Goal: Transaction & Acquisition: Purchase product/service

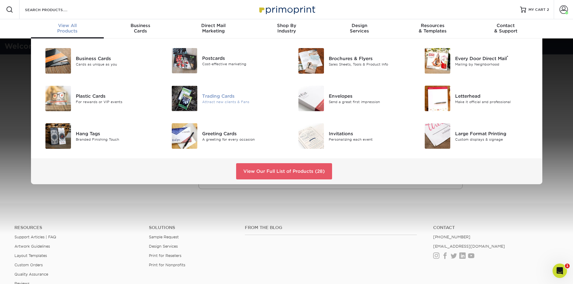
click at [222, 99] on div "Trading Cards" at bounding box center [242, 96] width 80 height 7
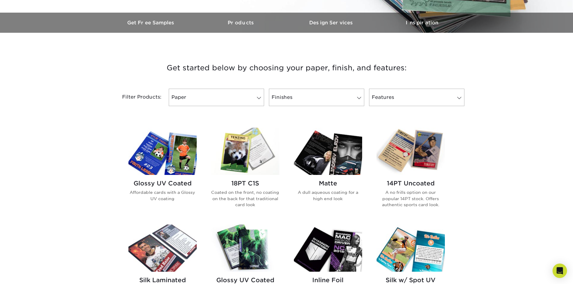
scroll to position [241, 0]
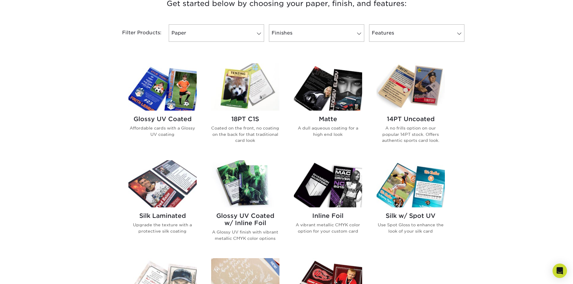
click at [338, 86] on img at bounding box center [328, 87] width 68 height 47
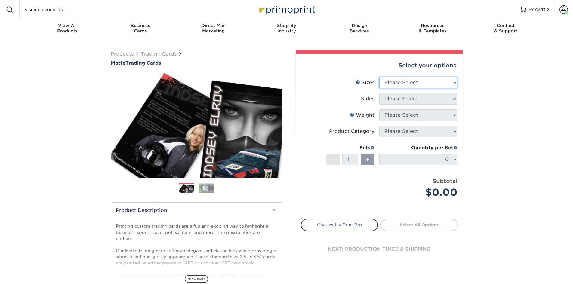
click at [454, 82] on select "Please Select 2.5" x 3.5"" at bounding box center [419, 82] width 78 height 11
select select "2.50x3.50"
click at [380, 77] on select "Please Select 2.5" x 3.5"" at bounding box center [419, 82] width 78 height 11
click at [453, 101] on select "Please Select Print Both Sides Print Front Only" at bounding box center [419, 98] width 78 height 11
select select "13abbda7-1d64-4f25-8bb2-c179b224825d"
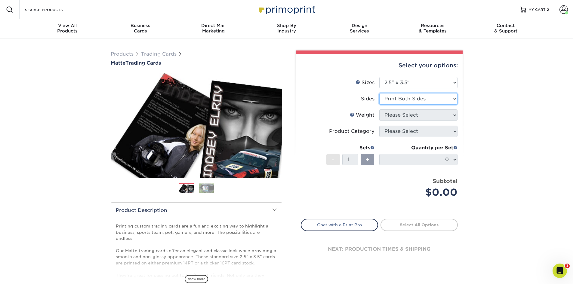
click at [380, 93] on select "Please Select Print Both Sides Print Front Only" at bounding box center [419, 98] width 78 height 11
click at [455, 117] on select "Please Select 16PT 14PT" at bounding box center [419, 115] width 78 height 11
select select "16PT"
click at [380, 110] on select "Please Select 16PT 14PT" at bounding box center [419, 115] width 78 height 11
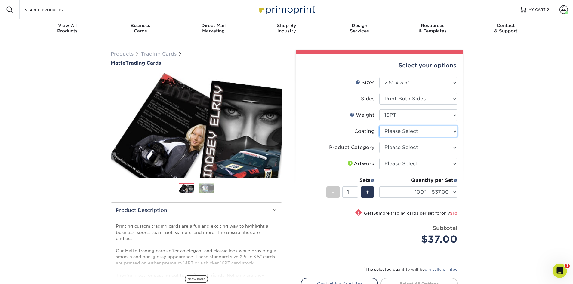
click at [455, 131] on select at bounding box center [419, 131] width 78 height 11
select select "121bb7b5-3b4d-429f-bd8d-bbf80e953313"
click at [380, 126] on select at bounding box center [419, 131] width 78 height 11
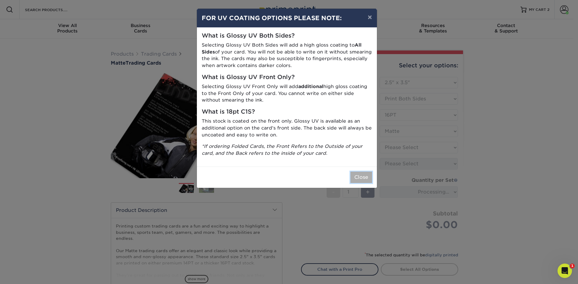
click at [360, 177] on button "Close" at bounding box center [361, 177] width 22 height 11
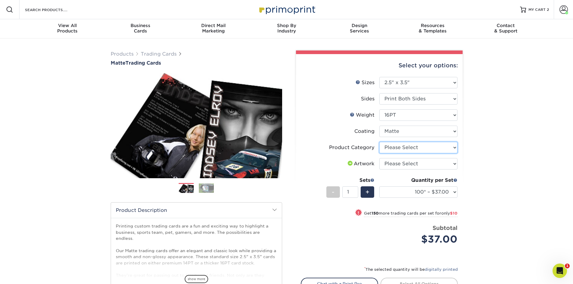
click at [455, 149] on select "Please Select Trading Cards" at bounding box center [419, 147] width 78 height 11
select select "c2f9bce9-36c2-409d-b101-c29d9d031e18"
click at [380, 142] on select "Please Select Trading Cards" at bounding box center [419, 147] width 78 height 11
click at [455, 166] on select "Please Select I will upload files I need a design - $100" at bounding box center [419, 163] width 78 height 11
select select "upload"
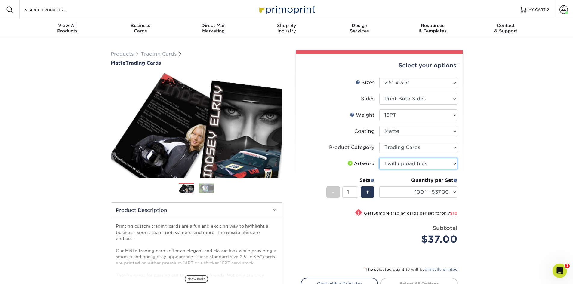
click at [380, 158] on select "Please Select I will upload files I need a design - $100" at bounding box center [419, 163] width 78 height 11
click at [372, 192] on div "+" at bounding box center [368, 192] width 14 height 11
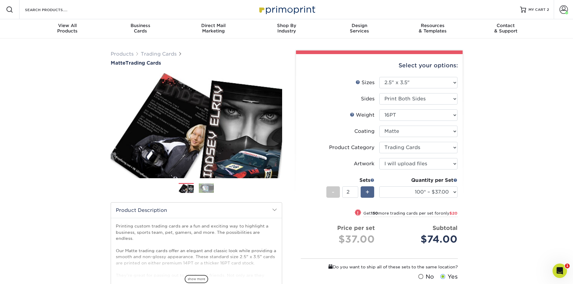
click at [372, 192] on div "+" at bounding box center [368, 192] width 14 height 11
type input "5"
click at [454, 193] on select "100* – $37.00 250* – $47.00 500* – $58.00 1000 – $71.00 2500 – $141.00 5000 – $…" at bounding box center [419, 192] width 78 height 11
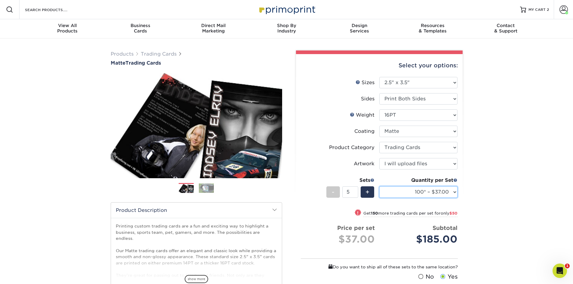
select select "1000 – $71.00"
click at [380, 187] on select "100* – $37.00 250* – $47.00 500* – $58.00 1000 – $71.00 2500 – $141.00 5000 – $…" at bounding box center [419, 192] width 78 height 11
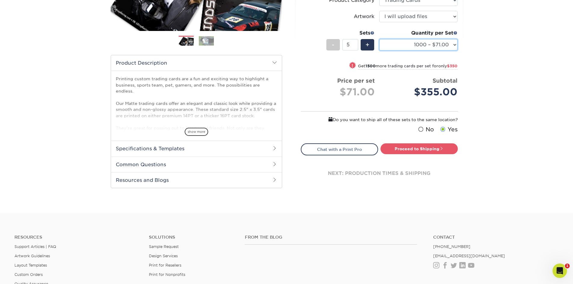
scroll to position [151, 0]
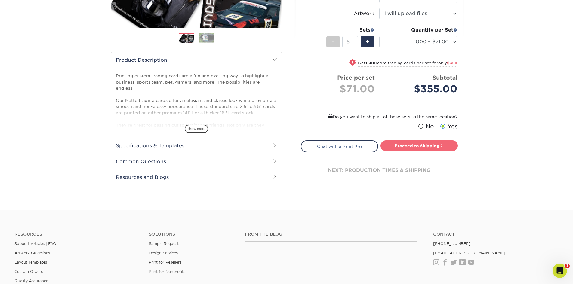
click at [423, 148] on link "Proceed to Shipping" at bounding box center [419, 146] width 77 height 11
type input "Set 1"
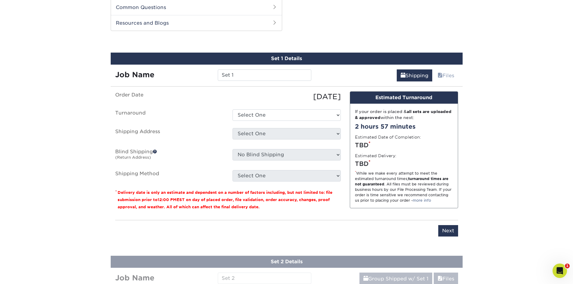
scroll to position [307, 0]
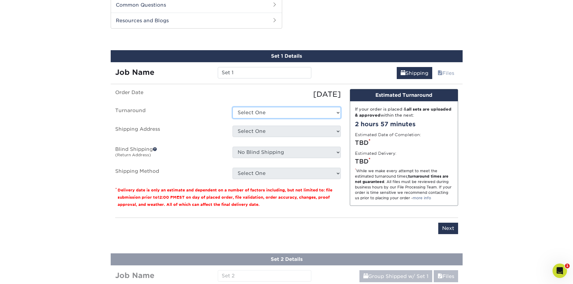
click at [305, 112] on select "Select One 2-4 Business Days 2 Day Next Business Day" at bounding box center [287, 112] width 108 height 11
select select "8fc8fca3-9ffe-442d-b31d-c4133cdfcbd4"
click at [233, 107] on select "Select One 2-4 Business Days 2 Day Next Business Day" at bounding box center [287, 112] width 108 height 11
click at [331, 135] on select "Select One Location Location + Add New Address" at bounding box center [287, 131] width 108 height 11
select select "283857"
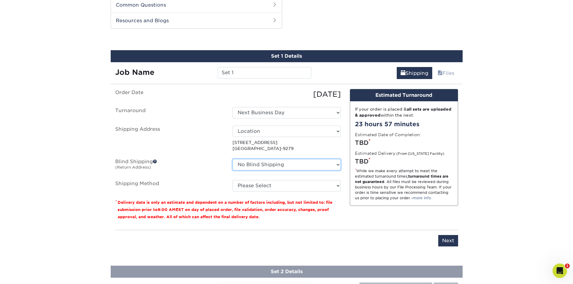
click at [335, 165] on select "No Blind Shipping Location Location + Add New Address" at bounding box center [287, 164] width 108 height 11
select select "283858"
click at [233, 159] on select "No Blind Shipping Location Location + Add New Address" at bounding box center [287, 164] width 108 height 11
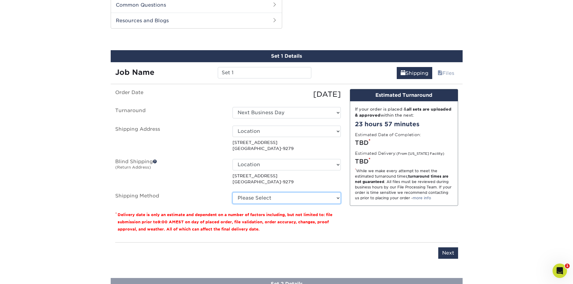
click at [336, 199] on select "Please Select Ground Shipping (+$49.68) 3 Day Shipping Service (+$74.48) 2 Day …" at bounding box center [287, 198] width 108 height 11
select select "03"
click at [233, 193] on select "Please Select Ground Shipping (+$49.68) 3 Day Shipping Service (+$74.48) 2 Day …" at bounding box center [287, 198] width 108 height 11
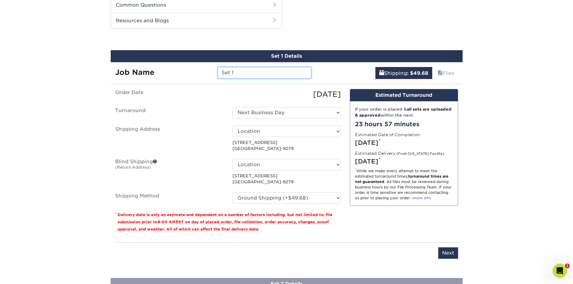
click at [243, 71] on input "Set 1" at bounding box center [265, 72] width 94 height 11
drag, startPoint x: 243, startPoint y: 71, endPoint x: 183, endPoint y: 78, distance: 59.7
click at [183, 78] on div "Job Name Set 1" at bounding box center [214, 72] width 206 height 11
type input "86fleerretro"
click at [447, 255] on input "Next" at bounding box center [449, 253] width 20 height 11
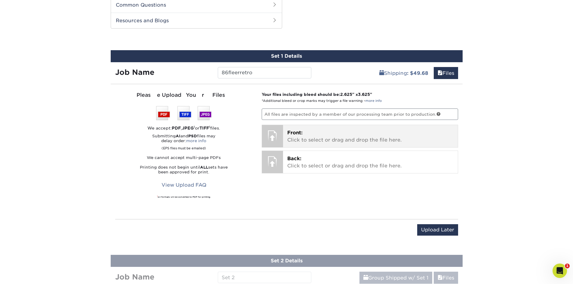
click at [319, 142] on p "Front: Click to select or drag and drop the file here." at bounding box center [370, 136] width 166 height 14
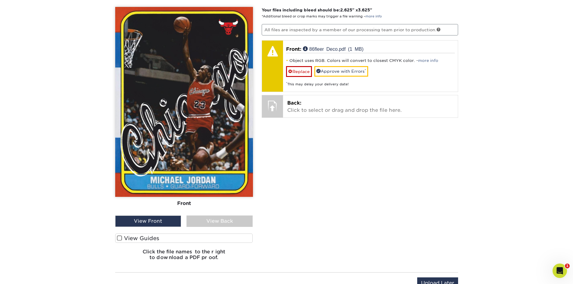
scroll to position [398, 0]
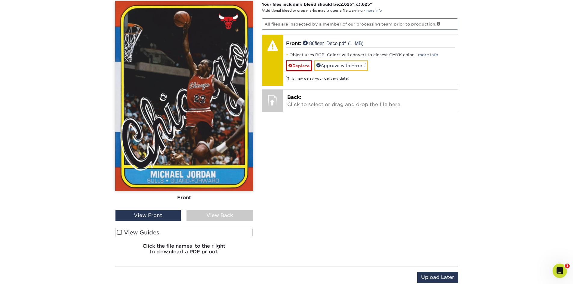
click at [121, 233] on span at bounding box center [119, 233] width 5 height 6
click at [0, 0] on input "View Guides" at bounding box center [0, 0] width 0 height 0
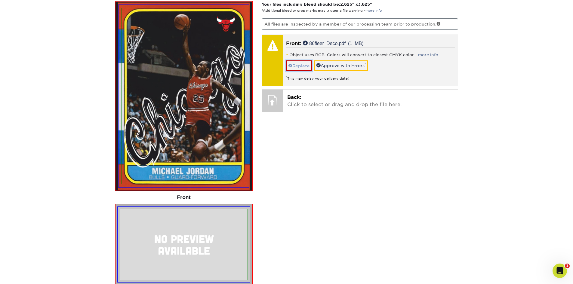
click at [291, 67] on span at bounding box center [290, 66] width 4 height 5
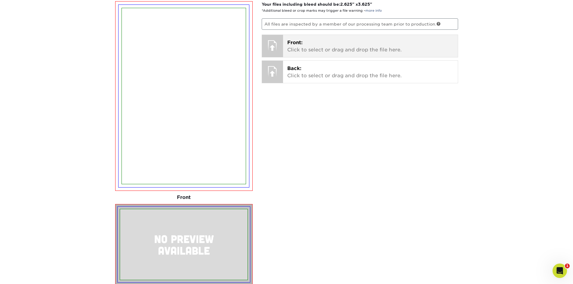
click at [331, 47] on p "Front: Click to select or drag and drop the file here." at bounding box center [370, 46] width 166 height 14
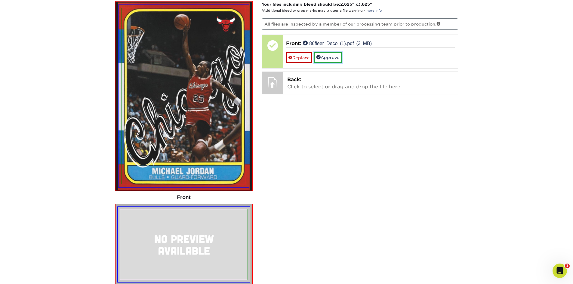
drag, startPoint x: 326, startPoint y: 58, endPoint x: 352, endPoint y: 116, distance: 62.9
click at [326, 58] on link "Approve" at bounding box center [328, 57] width 27 height 10
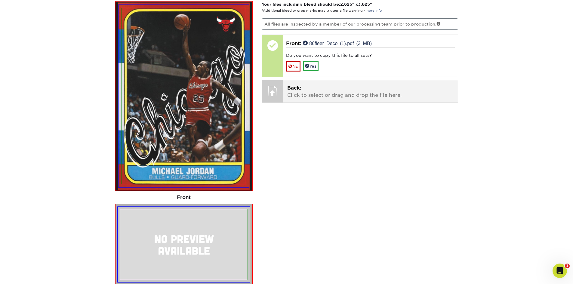
click at [327, 86] on p "Back: Click to select or drag and drop the file here." at bounding box center [370, 92] width 166 height 14
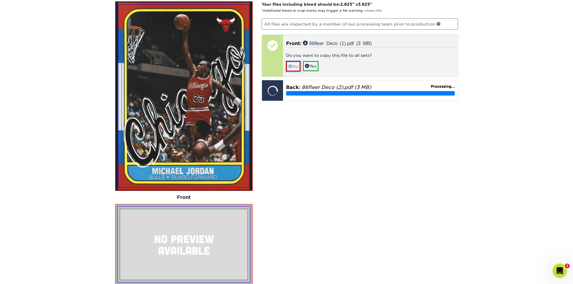
click at [294, 65] on link "No" at bounding box center [293, 66] width 14 height 11
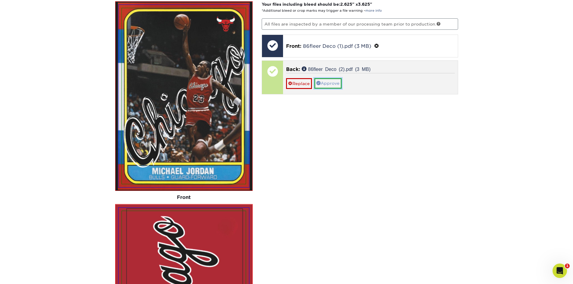
click at [334, 82] on link "Approve" at bounding box center [328, 83] width 27 height 10
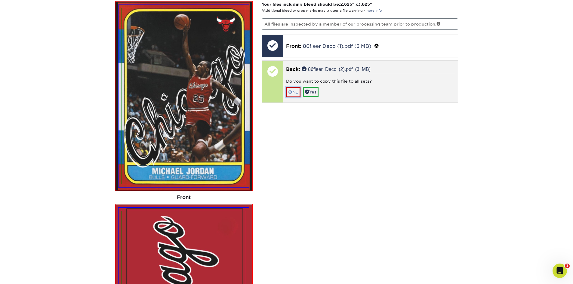
click at [294, 92] on link "No" at bounding box center [293, 92] width 14 height 11
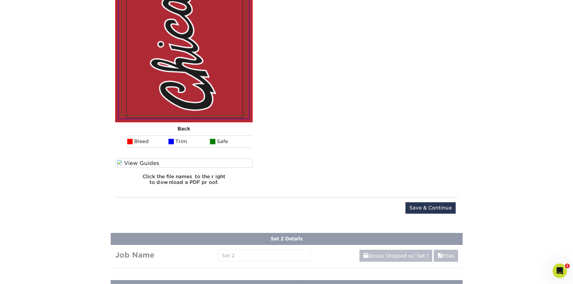
scroll to position [759, 0]
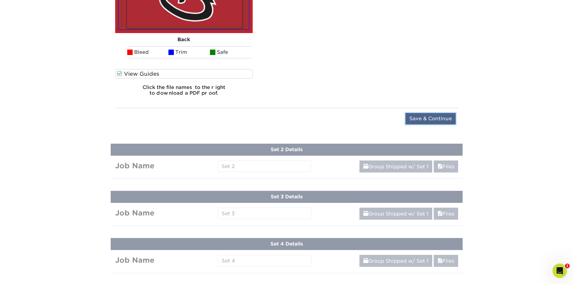
click at [433, 118] on input "Save & Continue" at bounding box center [431, 118] width 50 height 11
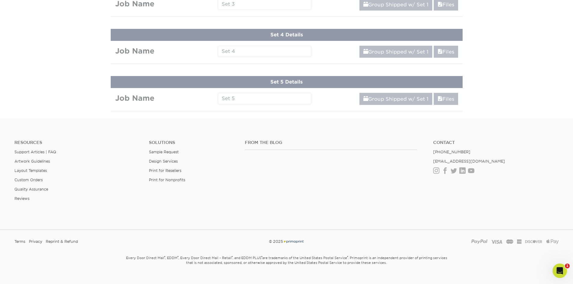
scroll to position [284, 0]
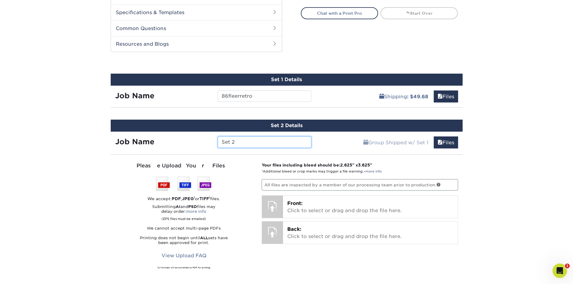
drag, startPoint x: 254, startPoint y: 143, endPoint x: 198, endPoint y: 144, distance: 56.0
click at [198, 144] on div "Job Name Set 2" at bounding box center [214, 142] width 206 height 11
click at [237, 142] on input "whitwJumpAuit" at bounding box center [265, 142] width 94 height 11
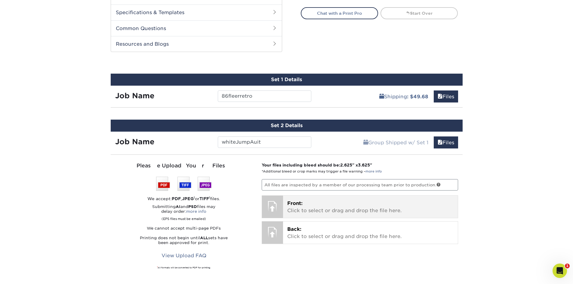
click at [343, 208] on p "Front: Click to select or drag and drop the file here." at bounding box center [370, 207] width 166 height 14
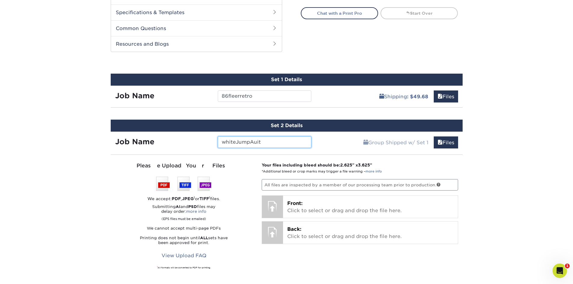
click at [253, 144] on input "whiteJumpAuit" at bounding box center [265, 142] width 94 height 11
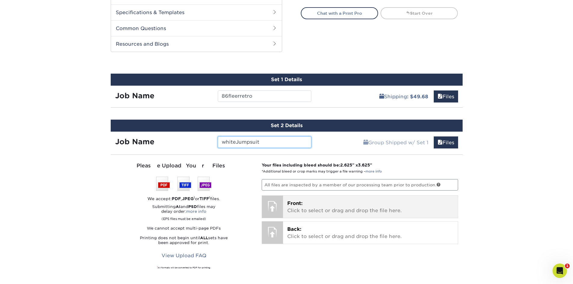
type input "whiteJumpsuit"
click at [348, 205] on p "Front: Click to select or drag and drop the file here." at bounding box center [370, 207] width 166 height 14
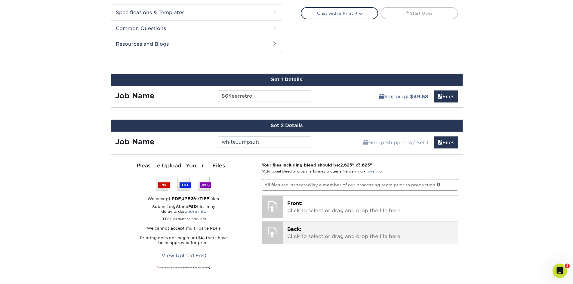
click at [336, 233] on p "Back: Click to select or drag and drop the file here." at bounding box center [370, 233] width 166 height 14
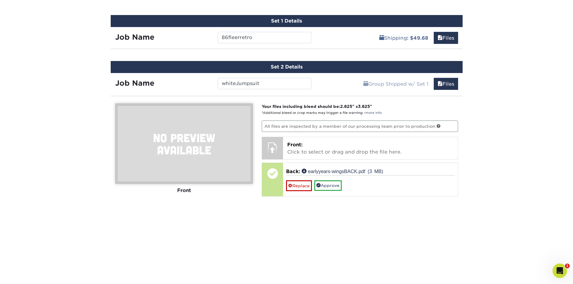
scroll to position [464, 0]
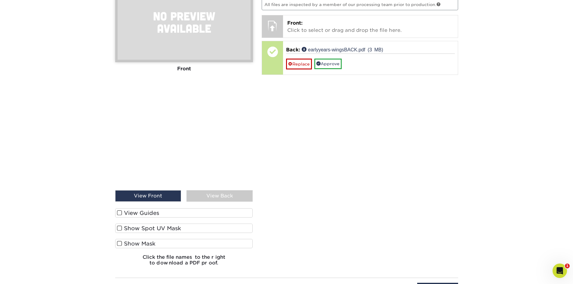
click at [121, 213] on span at bounding box center [119, 213] width 5 height 6
click at [0, 0] on input "View Guides" at bounding box center [0, 0] width 0 height 0
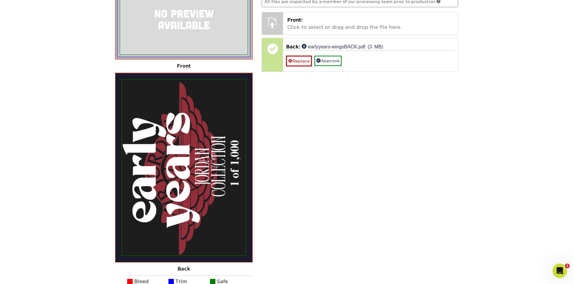
scroll to position [377, 0]
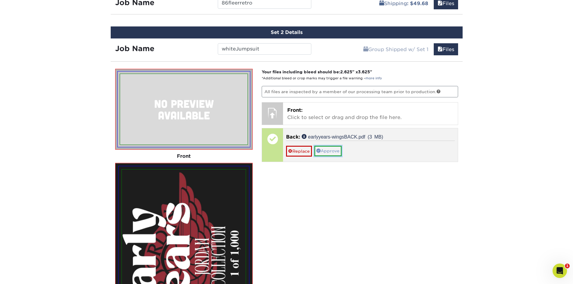
click at [328, 152] on link "Approve" at bounding box center [328, 151] width 27 height 10
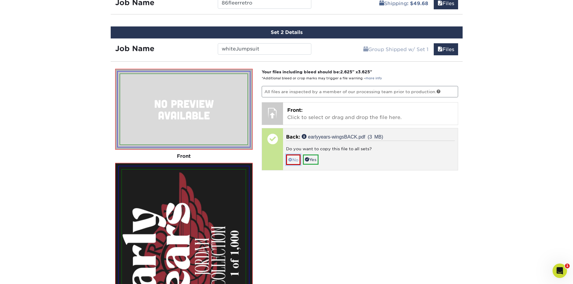
click at [291, 158] on span at bounding box center [290, 160] width 4 height 5
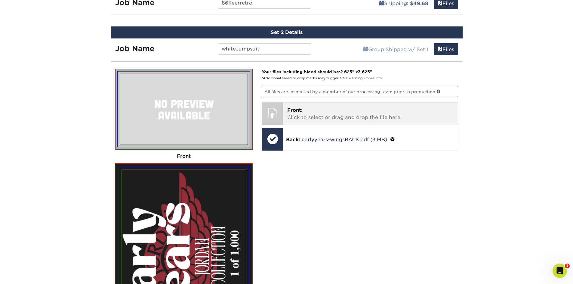
click at [349, 111] on p "Front: Click to select or drag and drop the file here." at bounding box center [370, 114] width 166 height 14
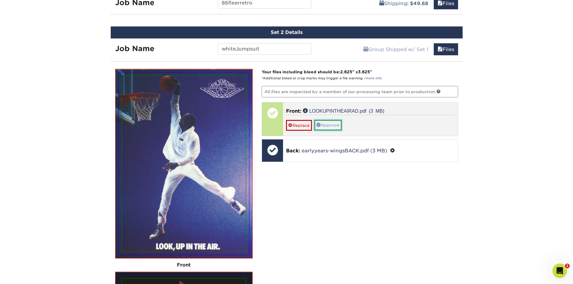
click at [323, 126] on link "Approve" at bounding box center [328, 125] width 27 height 10
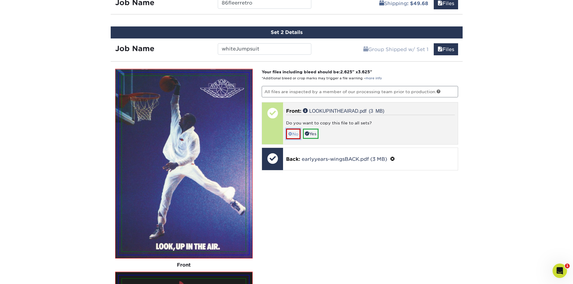
click at [292, 133] on span at bounding box center [290, 134] width 4 height 5
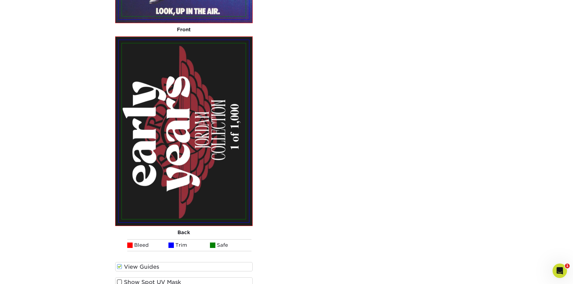
scroll to position [738, 0]
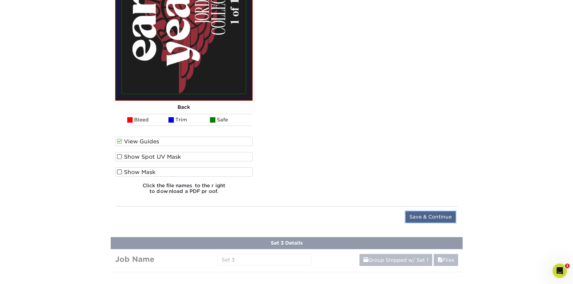
click at [430, 219] on input "Save & Continue" at bounding box center [431, 217] width 50 height 11
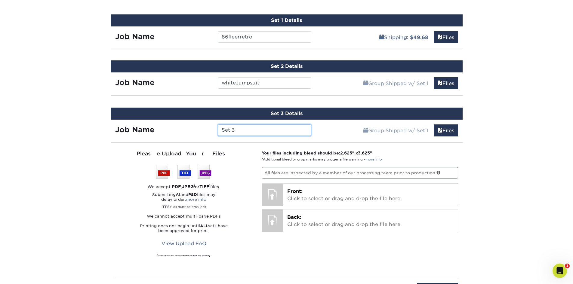
scroll to position [331, 0]
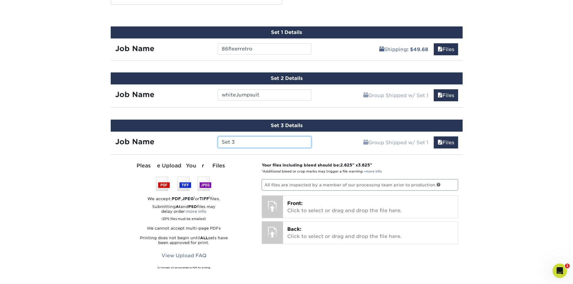
drag, startPoint x: 240, startPoint y: 142, endPoint x: 171, endPoint y: 145, distance: 69.3
click at [171, 145] on div "Job Name Set 3" at bounding box center [214, 142] width 206 height 11
type input "brownbackdunk"
click at [445, 145] on link "Files" at bounding box center [446, 143] width 24 height 12
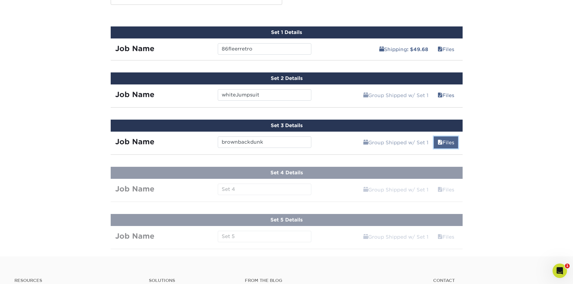
click at [454, 143] on link "Files" at bounding box center [446, 143] width 24 height 12
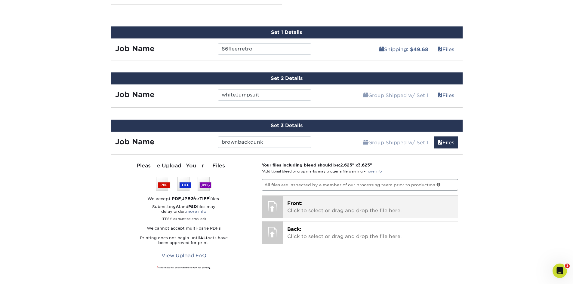
click at [350, 207] on p "Front: Click to select or drag and drop the file here." at bounding box center [370, 207] width 166 height 14
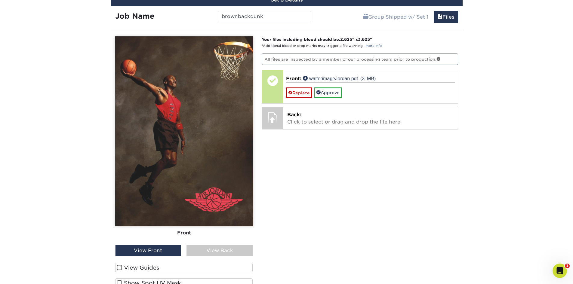
scroll to position [512, 0]
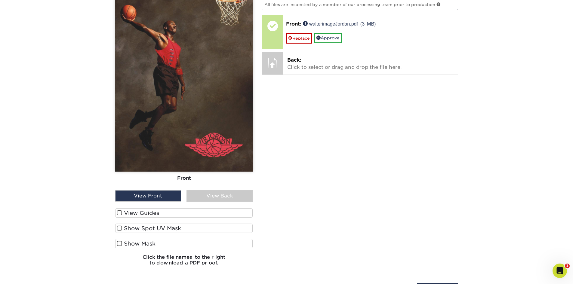
click at [121, 214] on span at bounding box center [119, 213] width 5 height 6
click at [0, 0] on input "View Guides" at bounding box center [0, 0] width 0 height 0
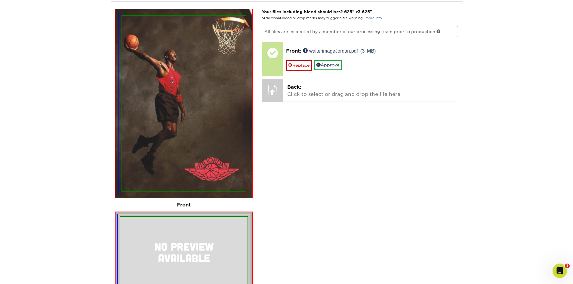
scroll to position [424, 0]
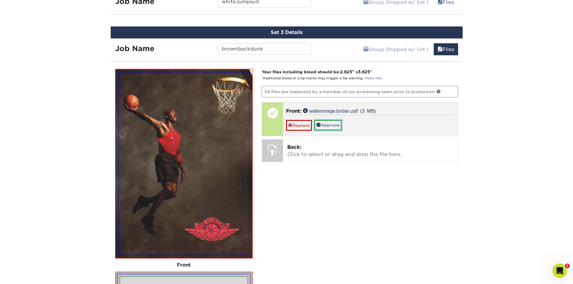
click at [325, 124] on link "Approve" at bounding box center [328, 125] width 27 height 10
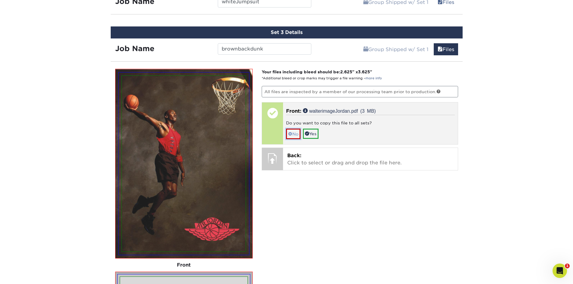
click at [293, 136] on link "No" at bounding box center [293, 134] width 14 height 11
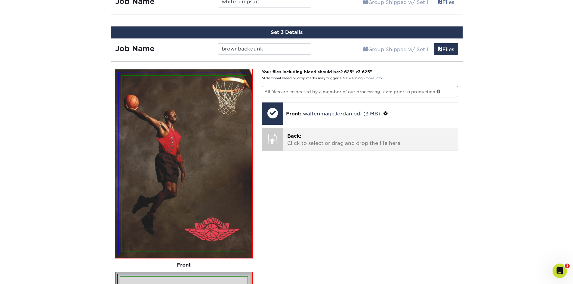
click at [327, 141] on p "Back: Click to select or drag and drop the file here." at bounding box center [370, 140] width 166 height 14
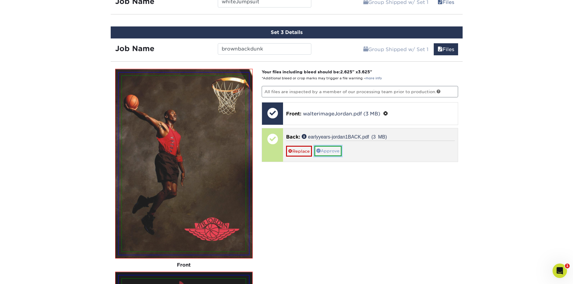
click at [329, 151] on link "Approve" at bounding box center [328, 151] width 27 height 10
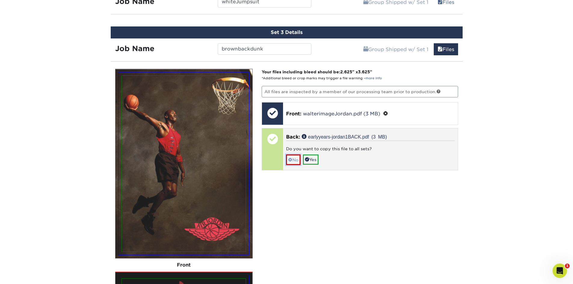
click at [292, 159] on span at bounding box center [290, 160] width 4 height 5
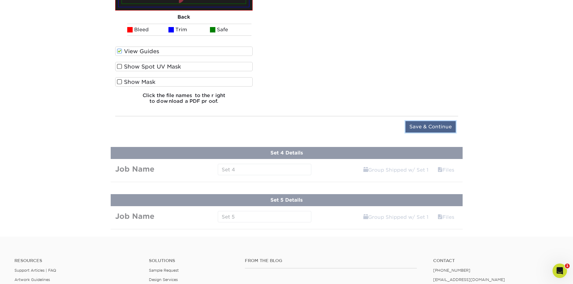
click at [447, 126] on input "Save & Continue" at bounding box center [431, 126] width 50 height 11
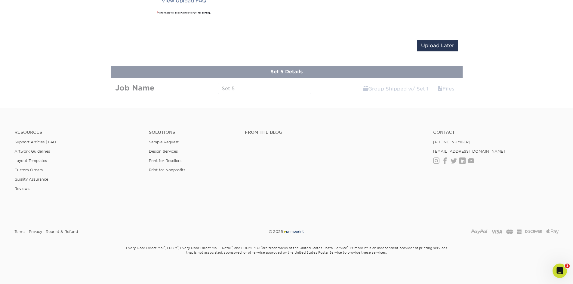
scroll to position [378, 0]
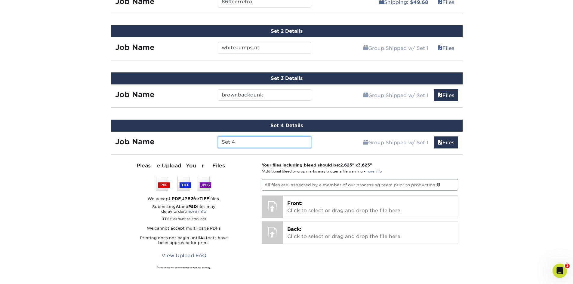
drag, startPoint x: 158, startPoint y: 151, endPoint x: 124, endPoint y: 157, distance: 34.8
click at [124, 157] on div "Set 4 Details Job Name Set 4 Group Shipped w/ Set 1 Files Continue You've choos…" at bounding box center [287, 217] width 352 height 194
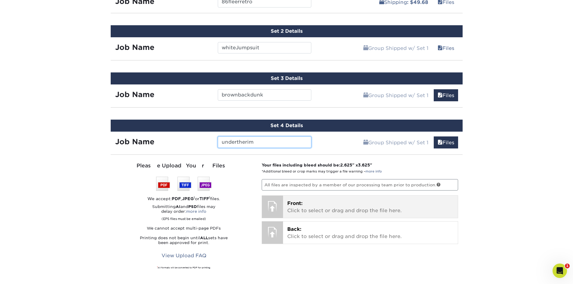
type input "undertherim"
click at [344, 207] on p "Front: Click to select or drag and drop the file here." at bounding box center [370, 207] width 166 height 14
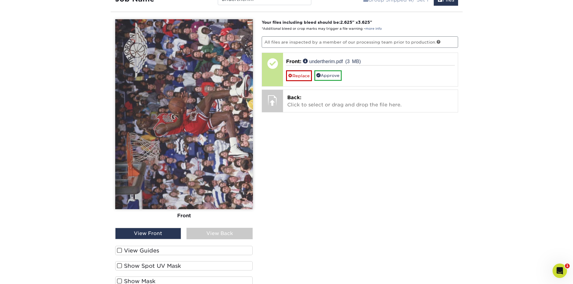
scroll to position [529, 0]
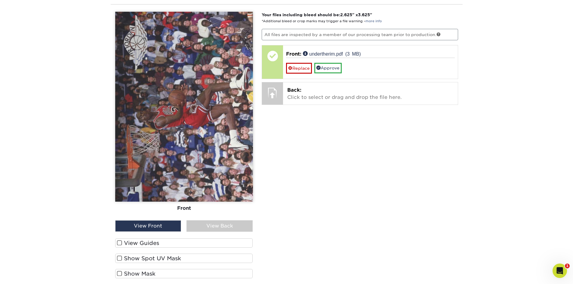
click at [118, 244] on span at bounding box center [119, 244] width 5 height 6
click at [0, 0] on input "View Guides" at bounding box center [0, 0] width 0 height 0
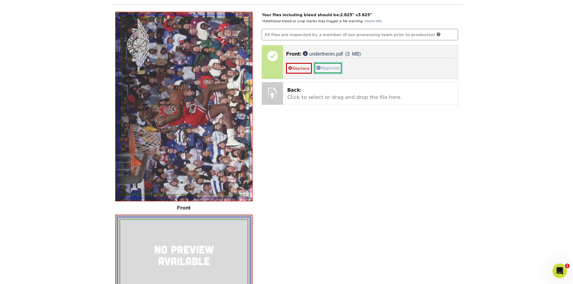
click at [334, 70] on link "Approve" at bounding box center [328, 68] width 27 height 10
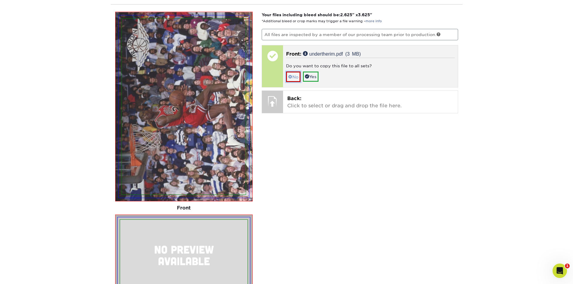
click at [294, 78] on link "No" at bounding box center [293, 77] width 14 height 11
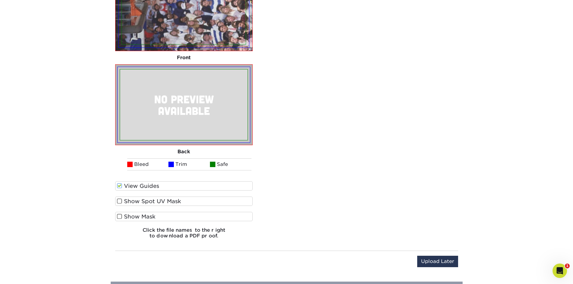
scroll to position [559, 0]
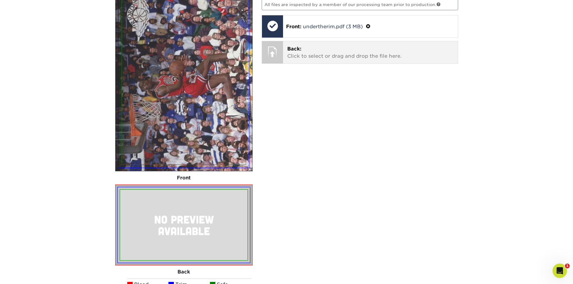
click at [333, 51] on p "Back: Click to select or drag and drop the file here." at bounding box center [370, 52] width 166 height 14
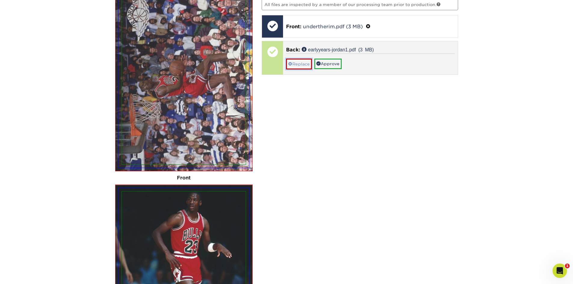
click at [300, 66] on link "Replace" at bounding box center [299, 64] width 26 height 11
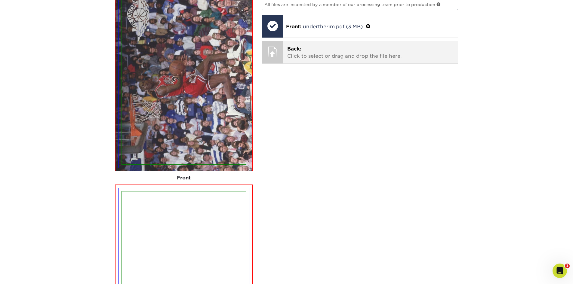
click at [316, 56] on p "Back: Click to select or drag and drop the file here." at bounding box center [370, 52] width 166 height 14
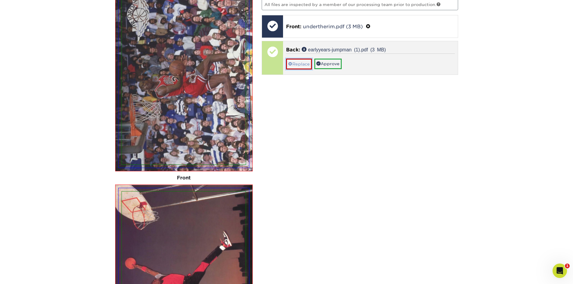
click at [296, 68] on link "Replace" at bounding box center [299, 64] width 26 height 11
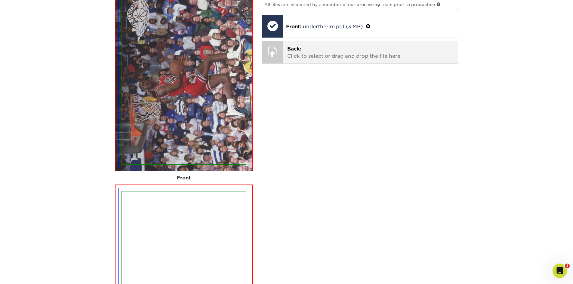
click at [315, 49] on p "Back: Click to select or drag and drop the file here." at bounding box center [370, 52] width 166 height 14
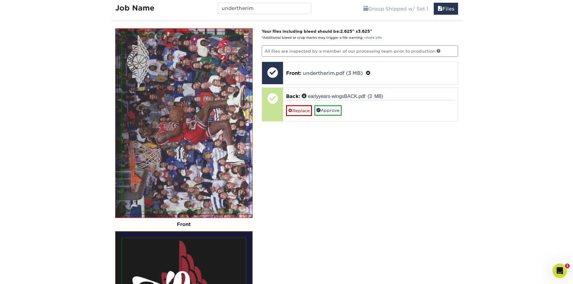
scroll to position [469, 0]
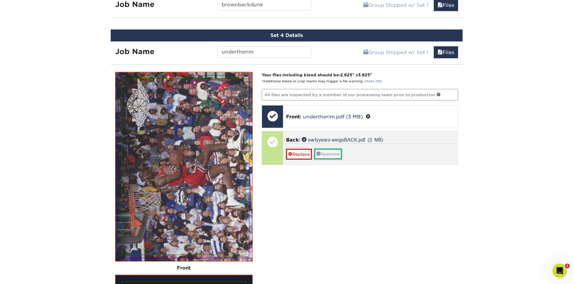
click at [334, 149] on link "Approve" at bounding box center [328, 154] width 27 height 10
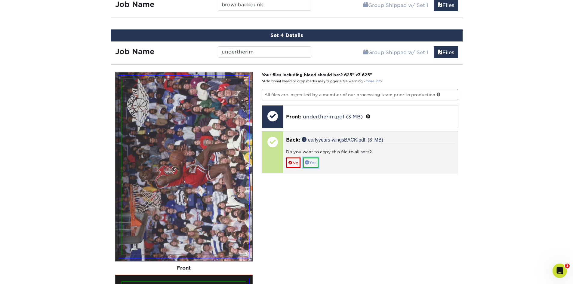
click at [316, 165] on link "Yes" at bounding box center [311, 163] width 16 height 10
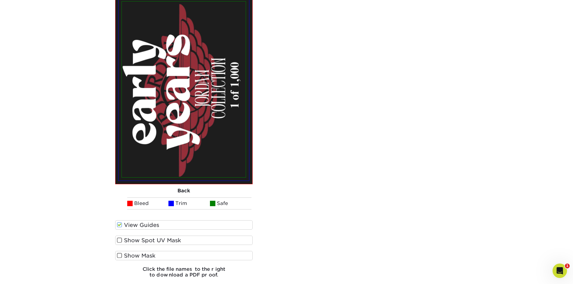
scroll to position [860, 0]
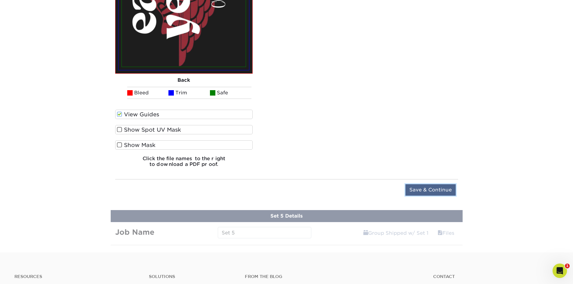
click at [439, 186] on input "Save & Continue" at bounding box center [431, 190] width 50 height 11
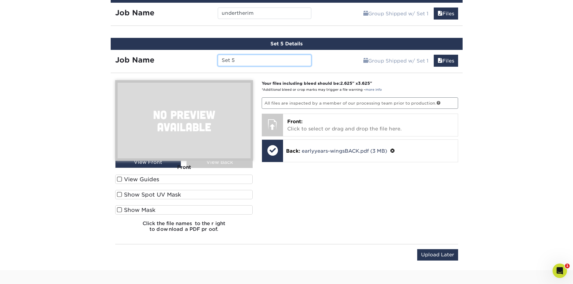
scroll to position [442, 0]
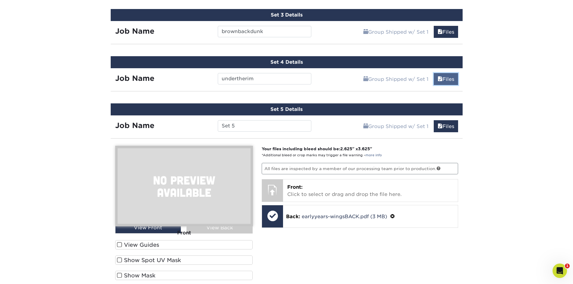
click at [448, 78] on link "Files" at bounding box center [446, 79] width 24 height 12
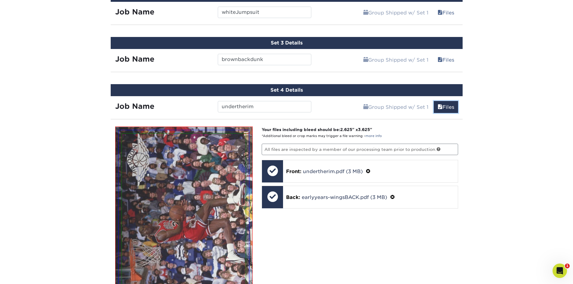
scroll to position [352, 0]
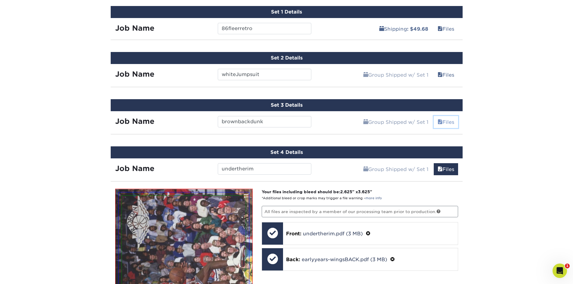
click at [448, 121] on link "Files" at bounding box center [446, 122] width 24 height 12
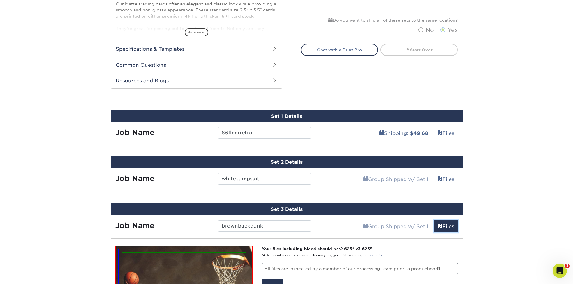
scroll to position [201, 0]
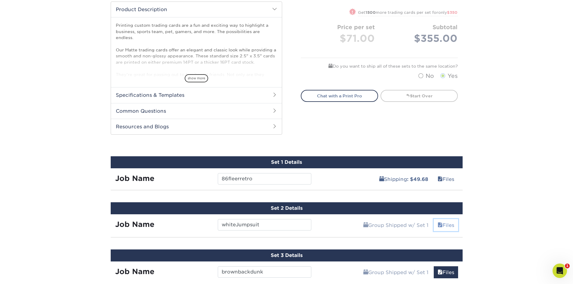
click at [447, 225] on link "Files" at bounding box center [446, 225] width 24 height 12
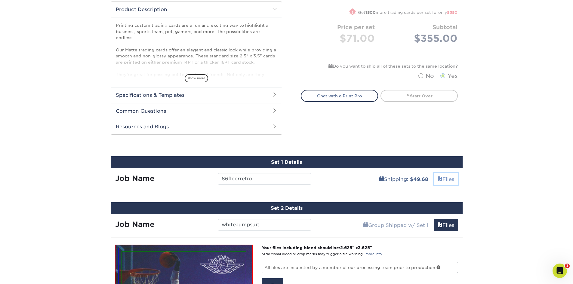
click at [449, 180] on link "Files" at bounding box center [446, 179] width 24 height 12
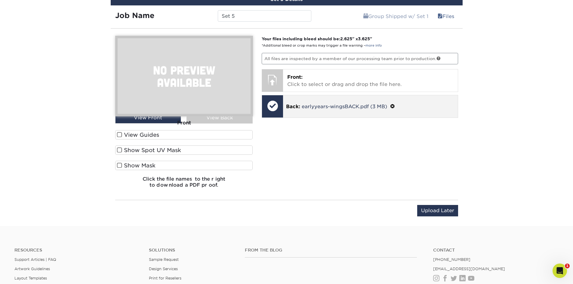
scroll to position [2549, 0]
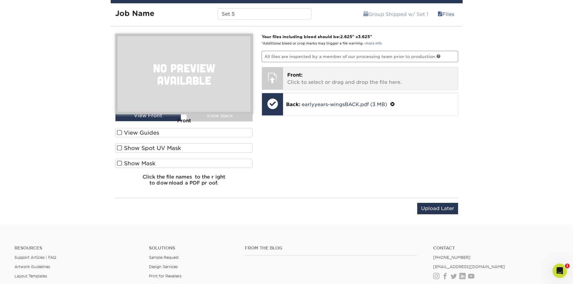
click at [307, 76] on p "Front: Click to select or drag and drop the file here." at bounding box center [370, 79] width 166 height 14
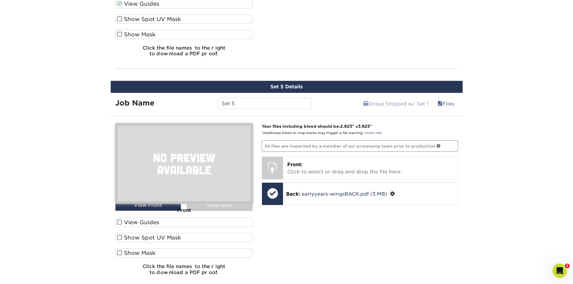
scroll to position [2459, 0]
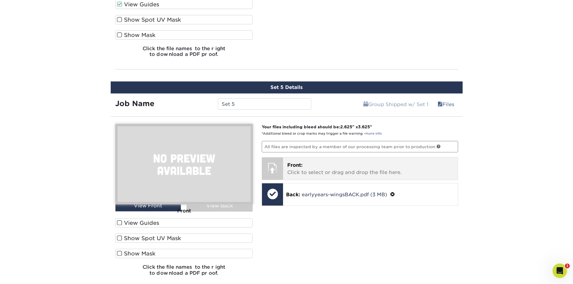
click at [347, 170] on p "Front: Click to select or drag and drop the file here." at bounding box center [370, 169] width 166 height 14
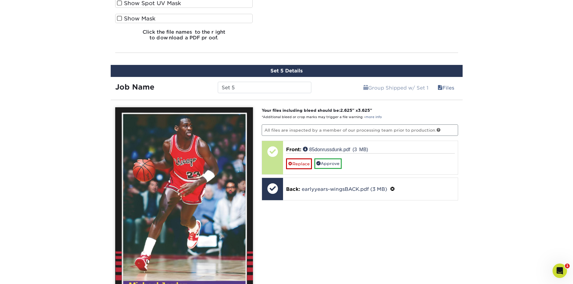
scroll to position [2609, 0]
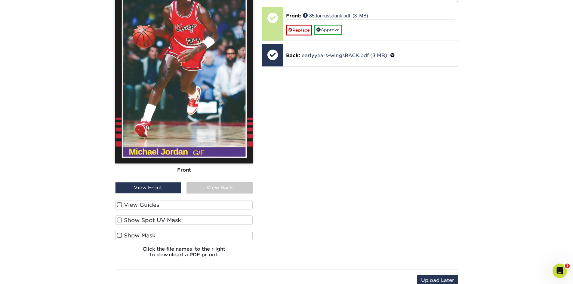
click at [121, 207] on span at bounding box center [119, 205] width 5 height 6
click at [0, 0] on input "View Guides" at bounding box center [0, 0] width 0 height 0
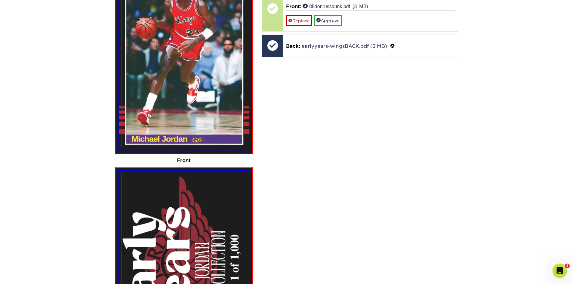
scroll to position [2541, 0]
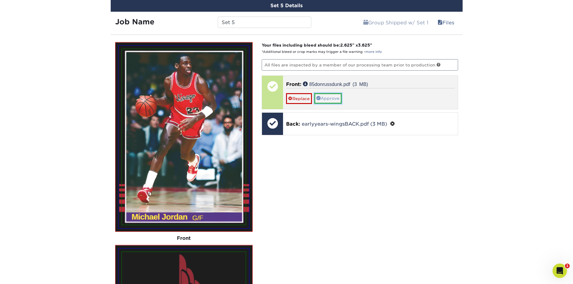
click at [331, 96] on link "Approve" at bounding box center [328, 98] width 27 height 10
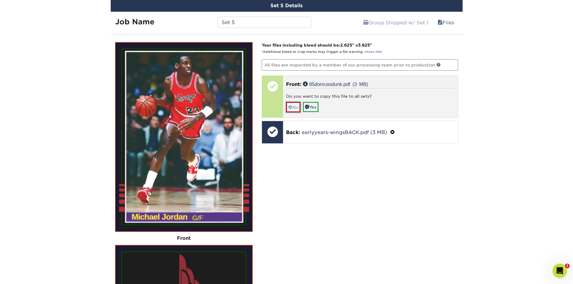
click at [291, 108] on span at bounding box center [290, 107] width 4 height 5
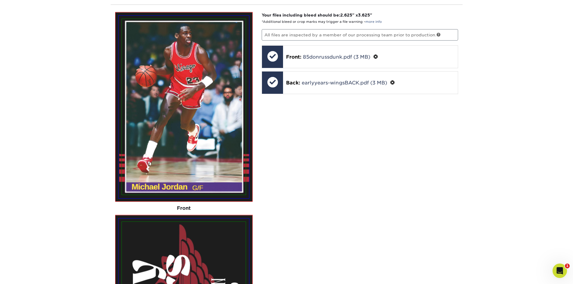
scroll to position [2481, 0]
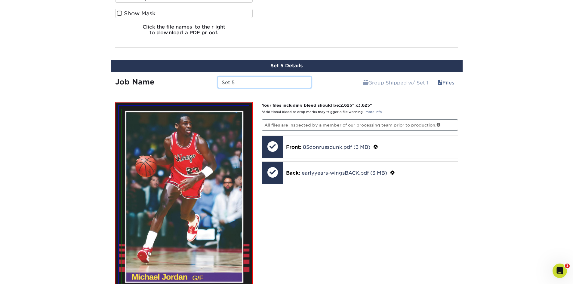
click at [208, 89] on div "Job Name Set 5" at bounding box center [214, 81] width 206 height 18
click at [243, 84] on input "JordanSribbling" at bounding box center [265, 82] width 94 height 11
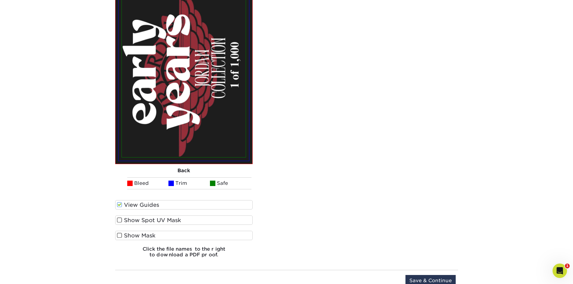
scroll to position [2902, 0]
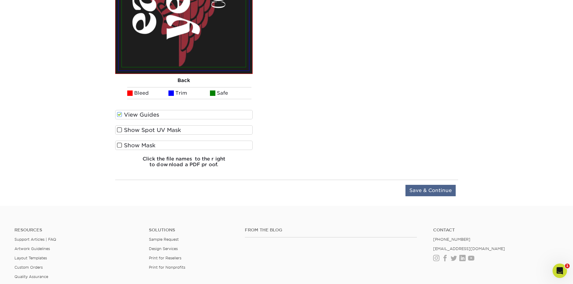
type input "JordanDribbling"
click at [424, 189] on input "Save & Continue" at bounding box center [431, 190] width 50 height 11
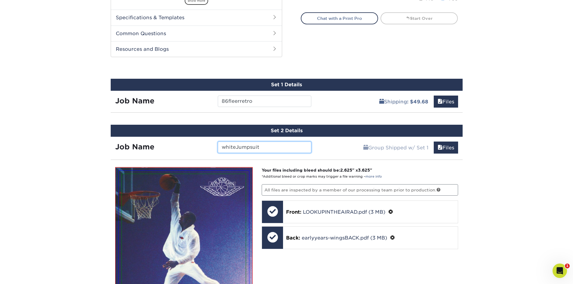
scroll to position [338, 0]
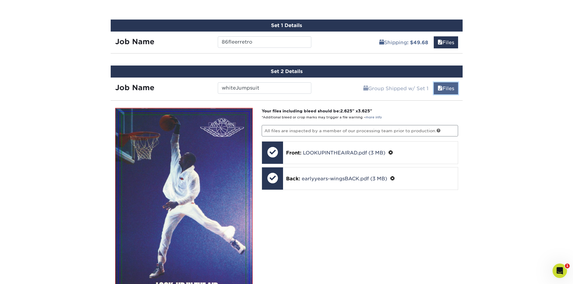
click at [447, 91] on link "Files" at bounding box center [446, 88] width 24 height 12
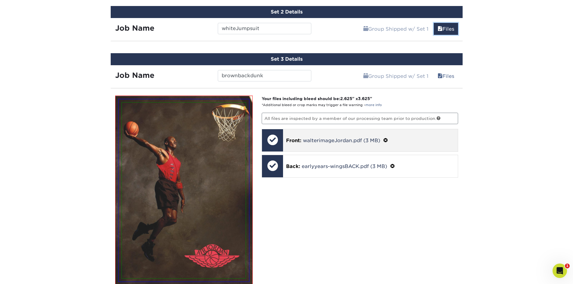
scroll to position [458, 0]
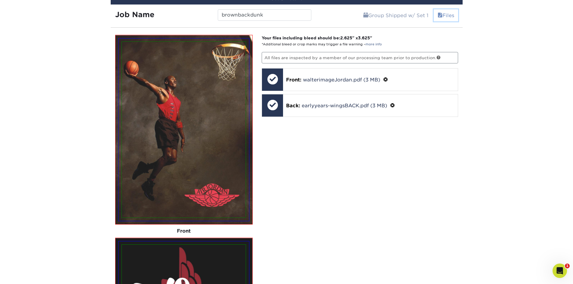
click at [446, 19] on link "Files" at bounding box center [446, 15] width 24 height 12
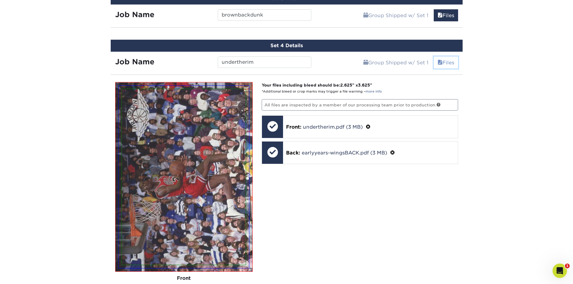
click at [445, 61] on link "Files" at bounding box center [446, 63] width 24 height 12
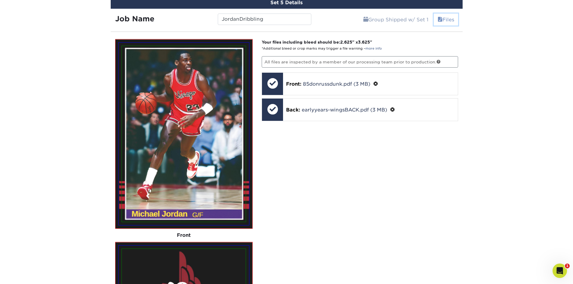
click at [454, 19] on link "Files" at bounding box center [446, 20] width 24 height 12
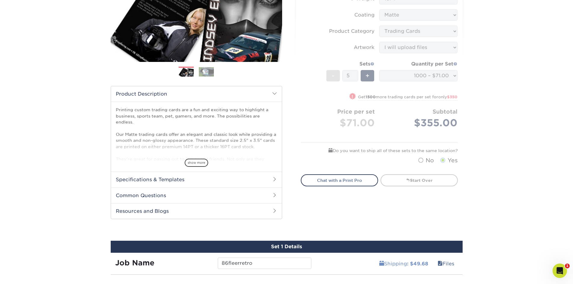
scroll to position [58, 0]
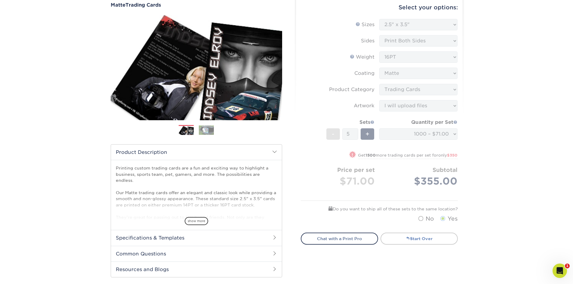
click at [411, 240] on link "Start Over" at bounding box center [419, 239] width 77 height 12
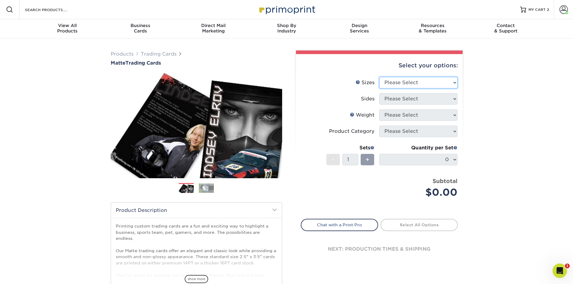
click at [456, 82] on select "Please Select 2.5" x 3.5"" at bounding box center [419, 82] width 78 height 11
select select "2.50x3.50"
click at [380, 77] on select "Please Select 2.5" x 3.5"" at bounding box center [419, 82] width 78 height 11
click at [456, 100] on select "Please Select Print Both Sides Print Front Only" at bounding box center [419, 98] width 78 height 11
select select "13abbda7-1d64-4f25-8bb2-c179b224825d"
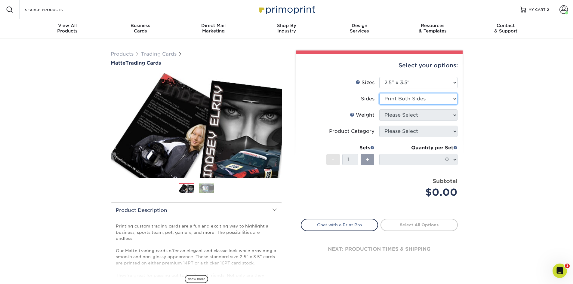
click at [380, 93] on select "Please Select Print Both Sides Print Front Only" at bounding box center [419, 98] width 78 height 11
click at [452, 116] on select "Please Select 16PT 14PT" at bounding box center [419, 115] width 78 height 11
select select "16PT"
click at [380, 110] on select "Please Select 16PT 14PT" at bounding box center [419, 115] width 78 height 11
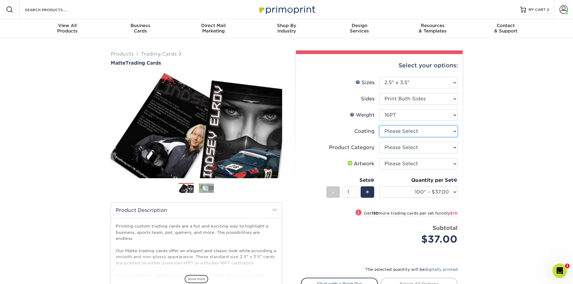
click at [457, 130] on select at bounding box center [419, 131] width 78 height 11
select select "121bb7b5-3b4d-429f-bd8d-bbf80e953313"
click at [380, 126] on select at bounding box center [419, 131] width 78 height 11
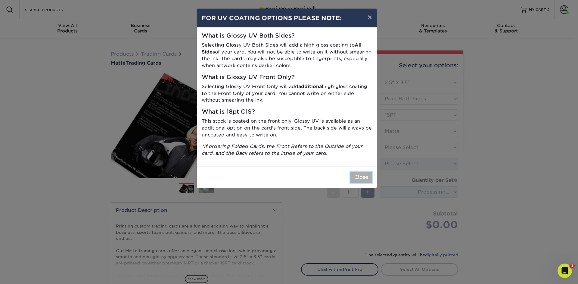
click at [361, 179] on button "Close" at bounding box center [361, 177] width 22 height 11
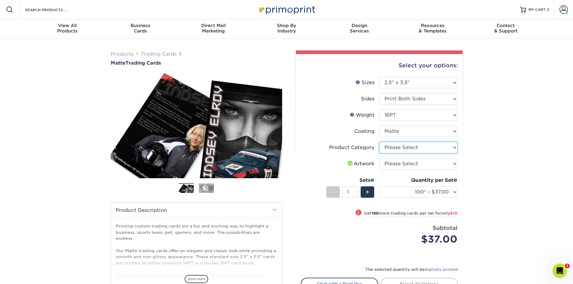
click at [454, 149] on select "Please Select Trading Cards" at bounding box center [419, 147] width 78 height 11
select select "c2f9bce9-36c2-409d-b101-c29d9d031e18"
click at [380, 142] on select "Please Select Trading Cards" at bounding box center [419, 147] width 78 height 11
click at [455, 163] on select "Please Select I will upload files I need a design - $100" at bounding box center [419, 163] width 78 height 11
select select "upload"
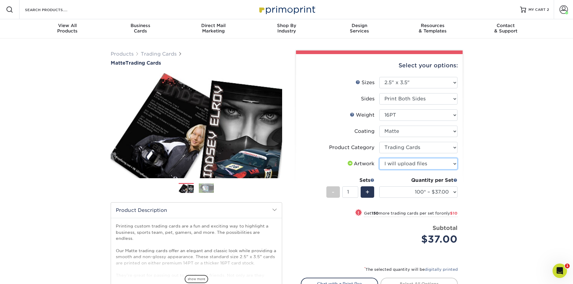
click at [380, 158] on select "Please Select I will upload files I need a design - $100" at bounding box center [419, 163] width 78 height 11
click at [369, 194] on span "+" at bounding box center [368, 192] width 4 height 9
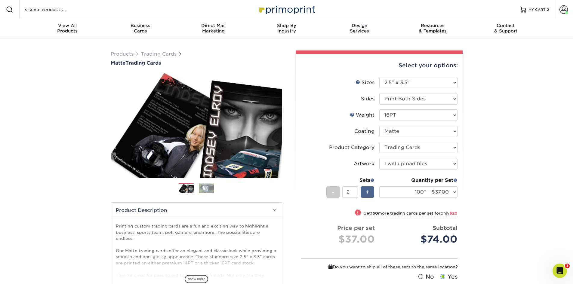
click at [369, 194] on span "+" at bounding box center [368, 192] width 4 height 9
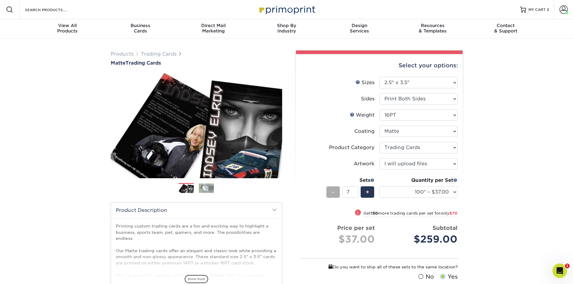
click at [337, 194] on div "-" at bounding box center [334, 192] width 14 height 11
type input "6"
click at [455, 193] on select "100* – $37.00 250* – $47.00 500* – $58.00 1000 – $71.00 2500 – $141.00 5000 – $…" at bounding box center [419, 192] width 78 height 11
select select "1000 – $71.00"
click at [380, 187] on select "100* – $37.00 250* – $47.00 500* – $58.00 1000 – $71.00 2500 – $141.00 5000 – $…" at bounding box center [419, 192] width 78 height 11
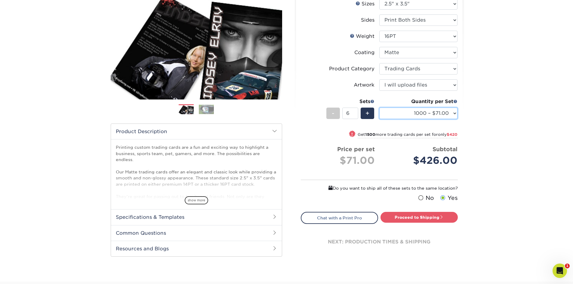
scroll to position [120, 0]
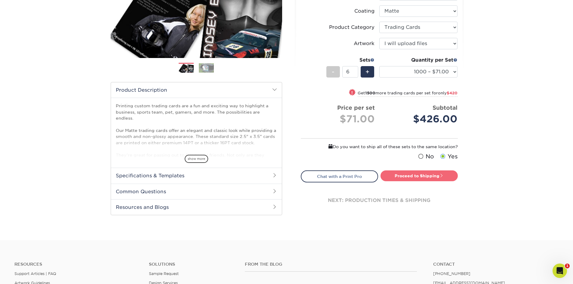
click at [435, 173] on link "Proceed to Shipping" at bounding box center [419, 176] width 77 height 11
type input "Set 1"
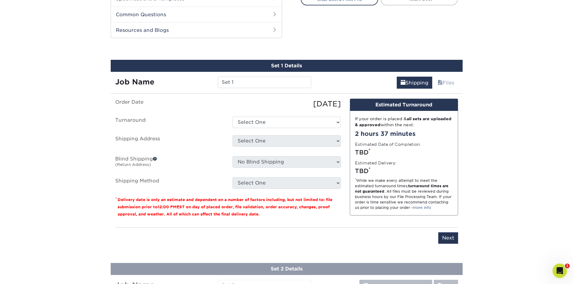
scroll to position [307, 0]
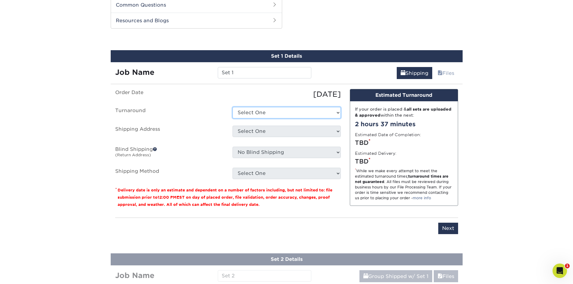
click at [304, 114] on select "Select One 2-4 Business Days 2 Day Next Business Day" at bounding box center [287, 112] width 108 height 11
click at [333, 112] on select "Select One 2-4 Business Days 2 Day Next Business Day" at bounding box center [287, 112] width 108 height 11
select select "8fc8fca3-9ffe-442d-b31d-c4133cdfcbd4"
click at [233, 107] on select "Select One 2-4 Business Days 2 Day Next Business Day" at bounding box center [287, 112] width 108 height 11
click at [319, 132] on select "Select One Location Location + Add New Address" at bounding box center [287, 131] width 108 height 11
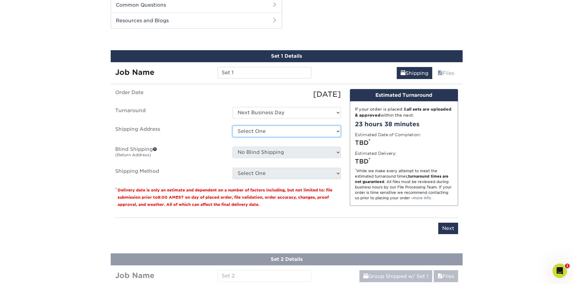
select select "283857"
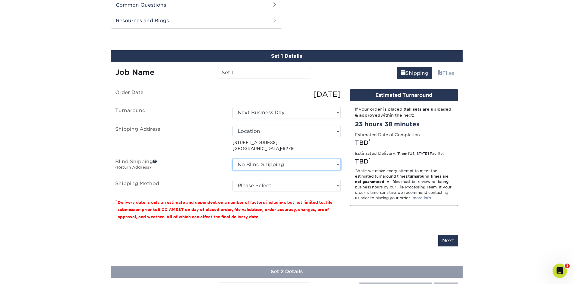
click at [335, 165] on select "No Blind Shipping Location Location + Add New Address" at bounding box center [287, 164] width 108 height 11
select select "283857"
click at [233, 159] on select "No Blind Shipping Location Location + Add New Address" at bounding box center [287, 164] width 108 height 11
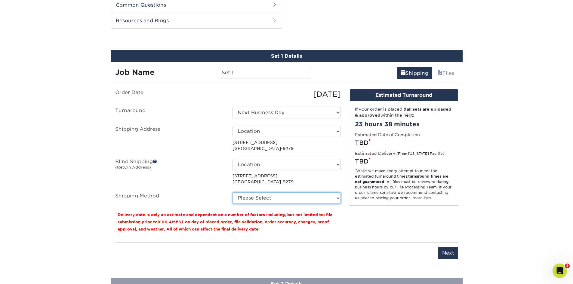
click at [336, 196] on select "Please Select Ground Shipping (+$53.39) 3 Day Shipping Service (+$81.23) 2 Day …" at bounding box center [287, 198] width 108 height 11
select select "03"
click at [233, 193] on select "Please Select Ground Shipping (+$53.39) 3 Day Shipping Service (+$81.23) 2 Day …" at bounding box center [287, 198] width 108 height 11
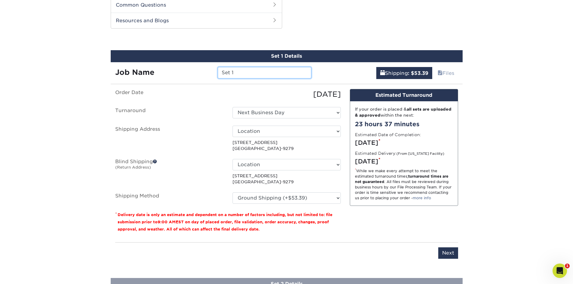
click at [261, 73] on input "Set 1" at bounding box center [265, 72] width 94 height 11
drag, startPoint x: 261, startPoint y: 73, endPoint x: 202, endPoint y: 77, distance: 58.9
click at [202, 77] on div "Job Name Set 1" at bounding box center [214, 72] width 206 height 11
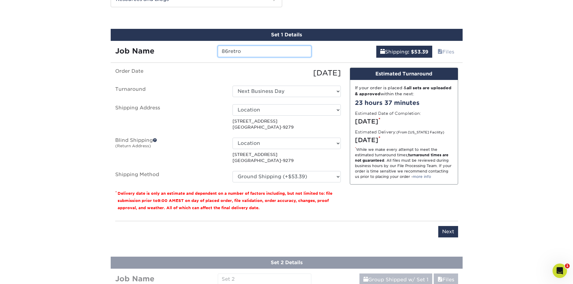
scroll to position [368, 0]
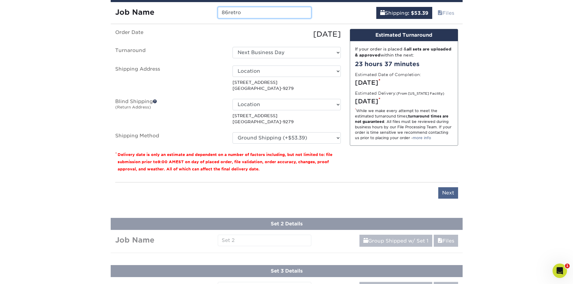
type input "86retro"
click at [449, 192] on input "Next" at bounding box center [449, 193] width 20 height 11
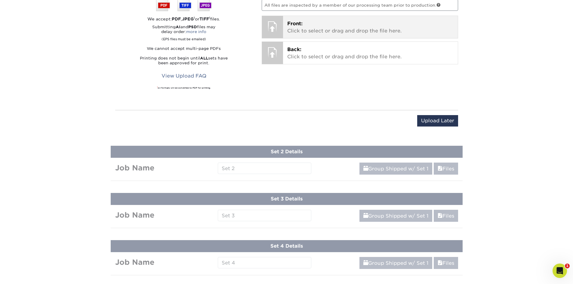
scroll to position [325, 0]
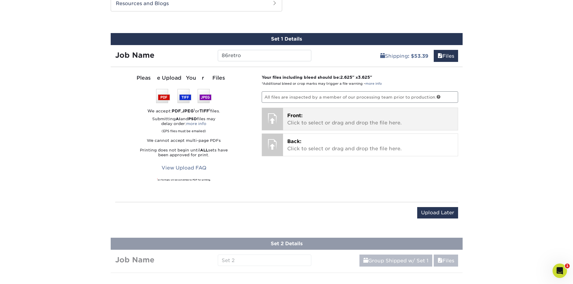
click at [325, 123] on p "Front: Click to select or drag and drop the file here." at bounding box center [370, 119] width 166 height 14
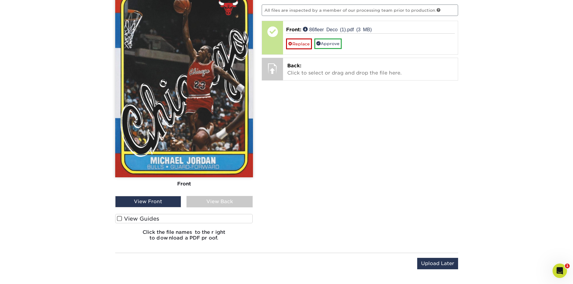
scroll to position [415, 0]
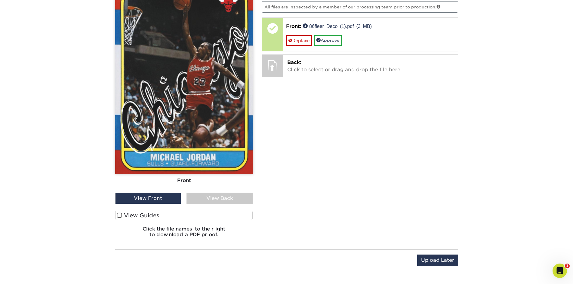
click at [117, 214] on span at bounding box center [119, 216] width 5 height 6
click at [0, 0] on input "View Guides" at bounding box center [0, 0] width 0 height 0
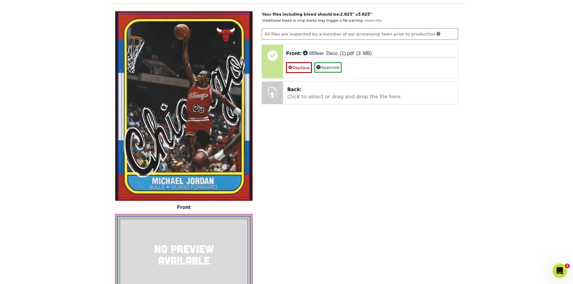
scroll to position [328, 0]
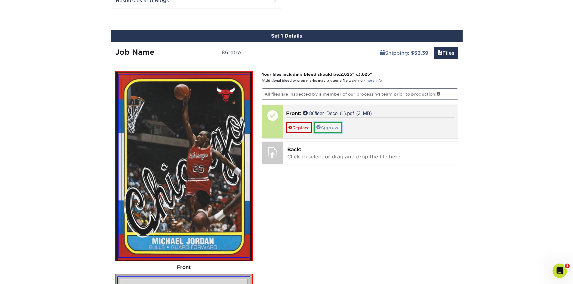
click at [334, 129] on link "Approve" at bounding box center [328, 128] width 27 height 10
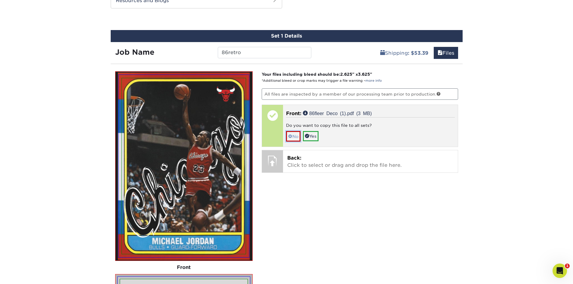
click at [294, 138] on link "No" at bounding box center [293, 136] width 14 height 11
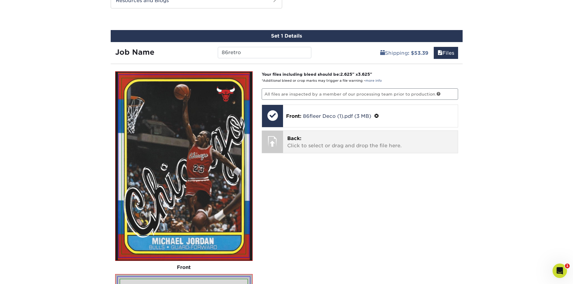
click at [335, 137] on p "Back: Click to select or drag and drop the file here." at bounding box center [370, 142] width 166 height 14
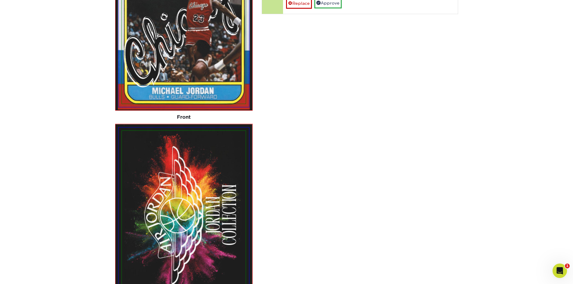
scroll to position [358, 0]
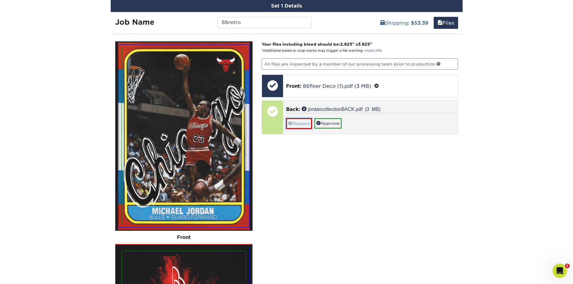
click at [304, 126] on link "Replace" at bounding box center [299, 123] width 26 height 11
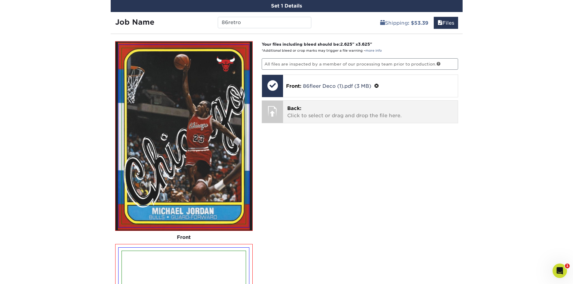
click at [315, 108] on p "Back: Click to select or drag and drop the file here." at bounding box center [370, 112] width 166 height 14
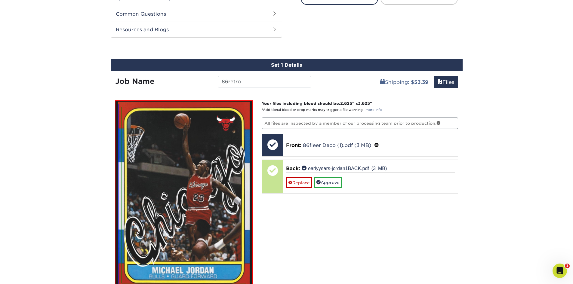
scroll to position [297, 0]
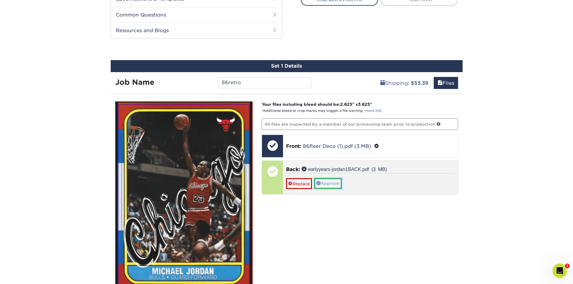
click at [330, 184] on link "Approve" at bounding box center [328, 184] width 27 height 10
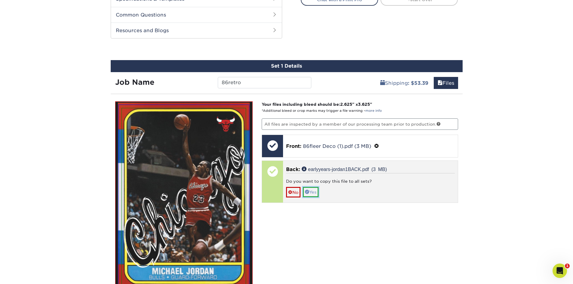
click at [314, 192] on link "Yes" at bounding box center [311, 192] width 16 height 10
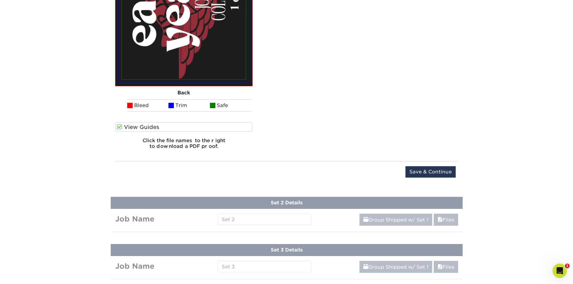
scroll to position [779, 0]
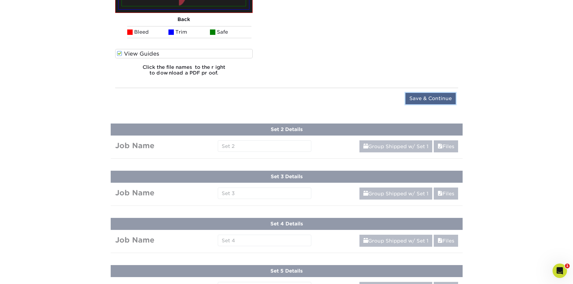
click at [432, 97] on input "Save & Continue" at bounding box center [431, 98] width 50 height 11
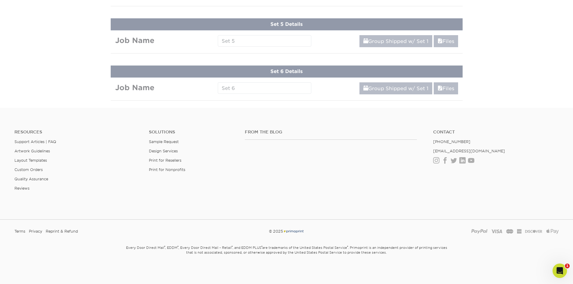
scroll to position [284, 0]
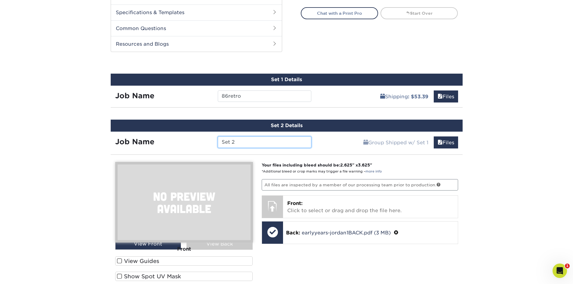
drag, startPoint x: 260, startPoint y: 143, endPoint x: 134, endPoint y: 144, distance: 125.5
click at [134, 144] on div "Job Name Set 2" at bounding box center [214, 142] width 206 height 11
type input "i"
type input "whitejump"
click at [447, 144] on link "Files" at bounding box center [446, 143] width 24 height 12
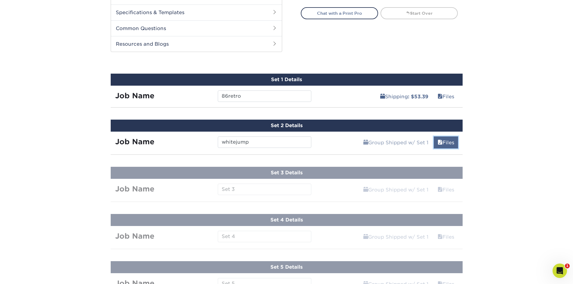
drag, startPoint x: 449, startPoint y: 142, endPoint x: 442, endPoint y: 146, distance: 8.2
click at [449, 141] on link "Files" at bounding box center [446, 143] width 24 height 12
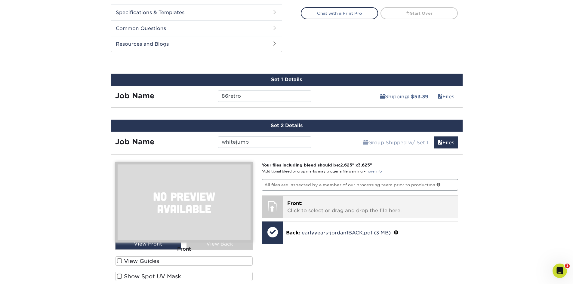
click at [353, 207] on p "Front: Click to select or drag and drop the file here." at bounding box center [370, 207] width 166 height 14
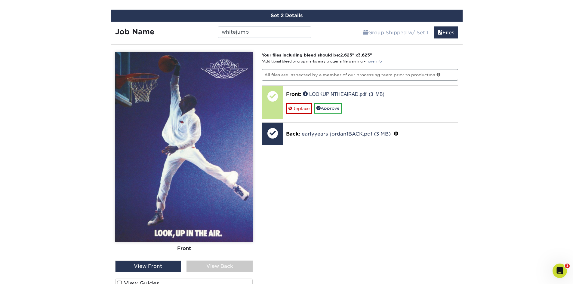
scroll to position [404, 0]
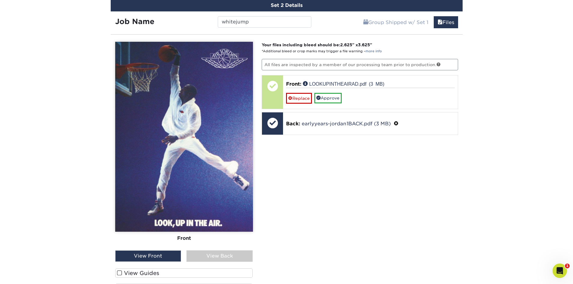
click at [120, 275] on span at bounding box center [119, 274] width 5 height 6
click at [0, 0] on input "View Guides" at bounding box center [0, 0] width 0 height 0
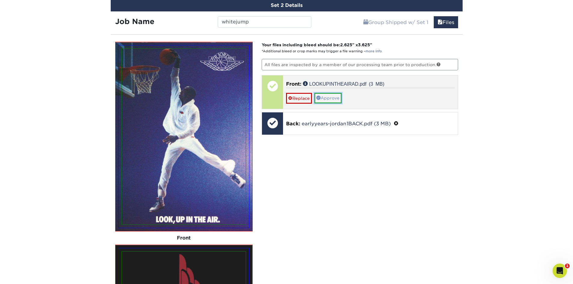
click at [336, 99] on link "Approve" at bounding box center [328, 98] width 27 height 10
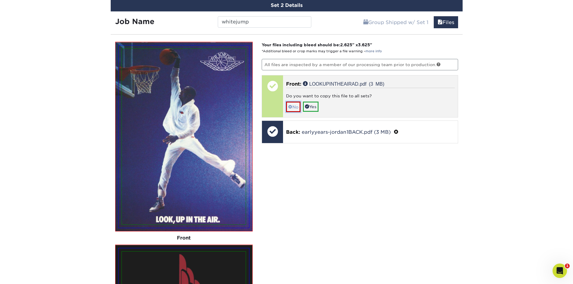
click at [295, 107] on link "No" at bounding box center [293, 107] width 14 height 11
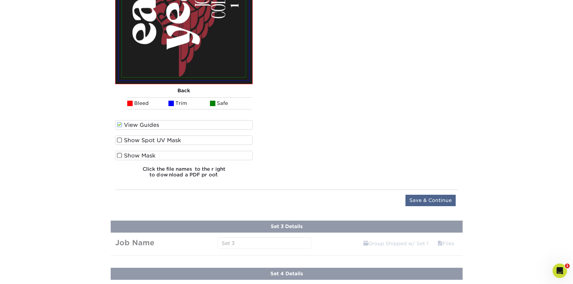
scroll to position [766, 0]
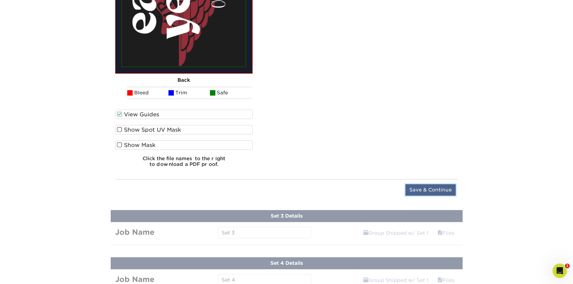
click at [436, 191] on input "Save & Continue" at bounding box center [431, 190] width 50 height 11
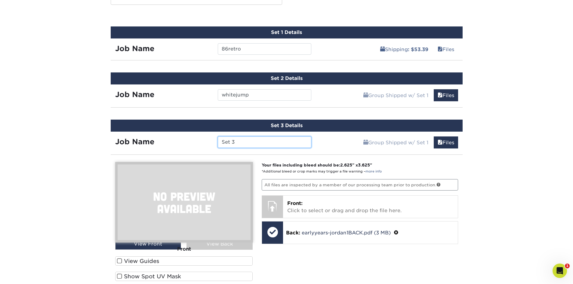
scroll to position [361, 0]
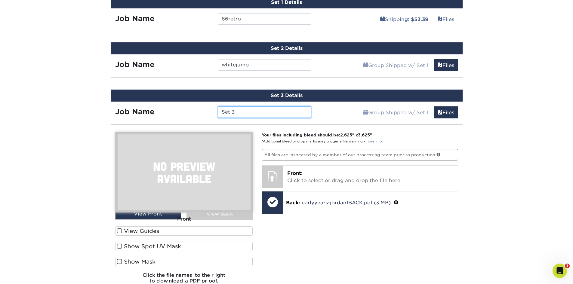
drag, startPoint x: 210, startPoint y: 120, endPoint x: 193, endPoint y: 123, distance: 17.1
click at [193, 123] on div "Set 3 Details Job Name Set 3 Group Shipped w/ Set 1 Files Continue You've choos…" at bounding box center [287, 205] width 352 height 230
type input "walterbrownback"
click at [451, 116] on link "Files" at bounding box center [446, 113] width 24 height 12
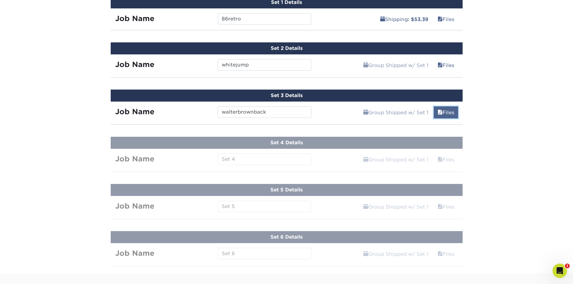
click at [443, 109] on link "Files" at bounding box center [446, 113] width 24 height 12
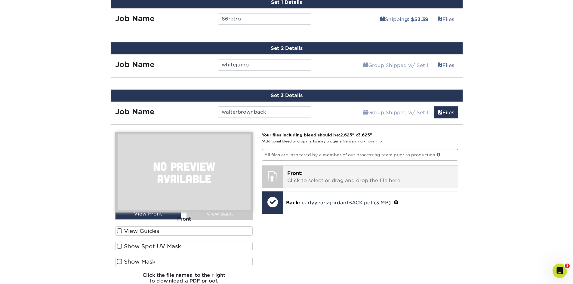
click at [341, 179] on p "Front: Click to select or drag and drop the file here." at bounding box center [370, 177] width 166 height 14
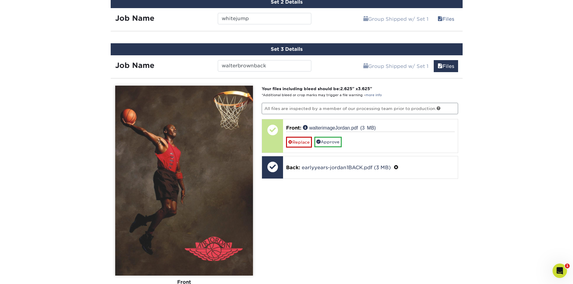
scroll to position [542, 0]
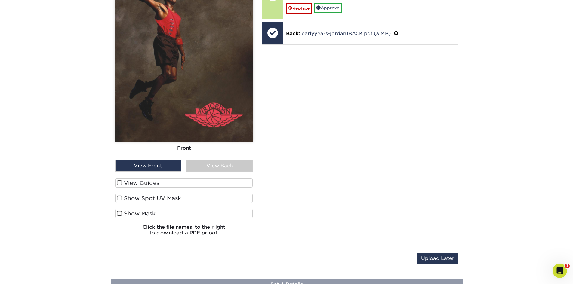
click at [120, 185] on span at bounding box center [119, 183] width 5 height 6
click at [0, 0] on input "View Guides" at bounding box center [0, 0] width 0 height 0
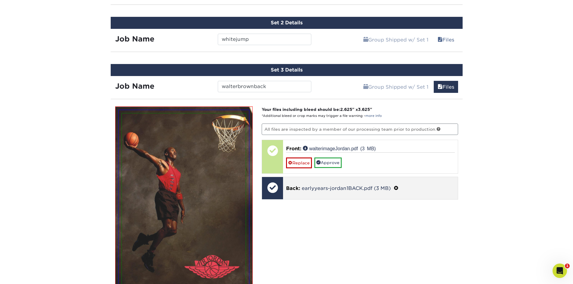
scroll to position [383, 0]
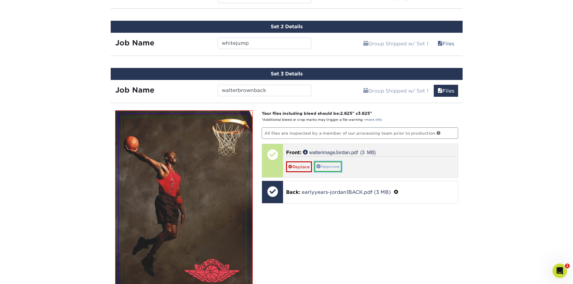
click at [330, 169] on link "Approve" at bounding box center [328, 167] width 27 height 10
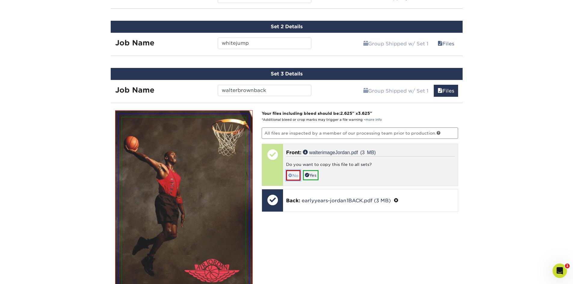
click at [293, 176] on link "No" at bounding box center [293, 175] width 14 height 11
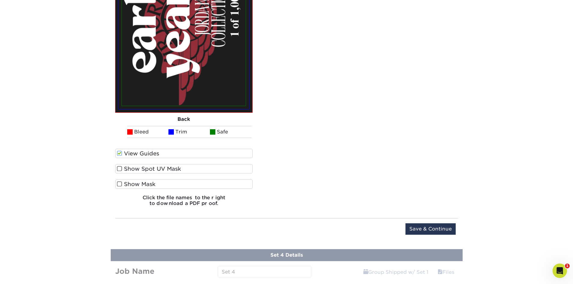
scroll to position [865, 0]
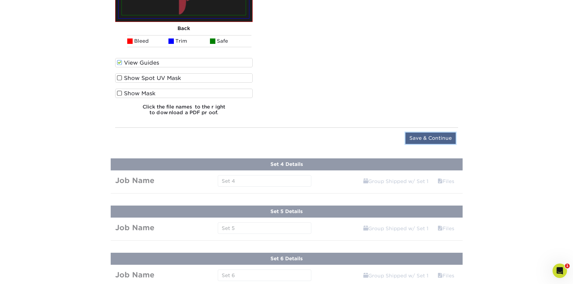
click at [447, 137] on input "Save & Continue" at bounding box center [431, 138] width 50 height 11
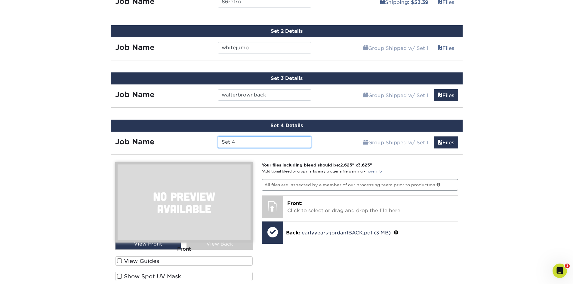
scroll to position [409, 0]
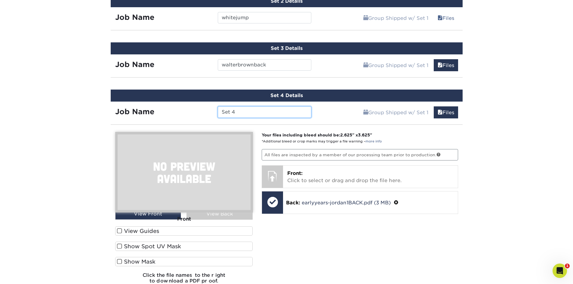
drag, startPoint x: 258, startPoint y: 112, endPoint x: 202, endPoint y: 121, distance: 56.2
click at [202, 121] on div "Set 4 Details Job Name Set 4 Group Shipped w/ Set 1 Files Continue You've choos…" at bounding box center [287, 205] width 352 height 230
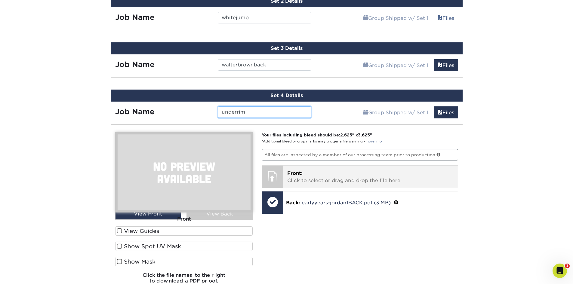
type input "underrim"
click at [367, 178] on p "Front: Click to select or drag and drop the file here." at bounding box center [370, 177] width 166 height 14
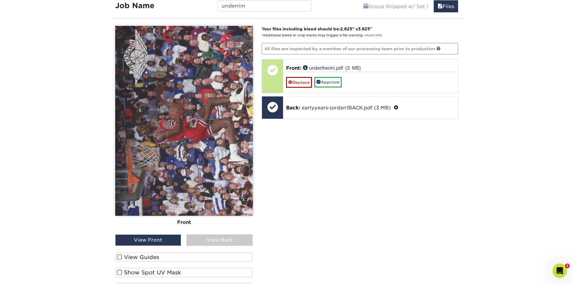
scroll to position [529, 0]
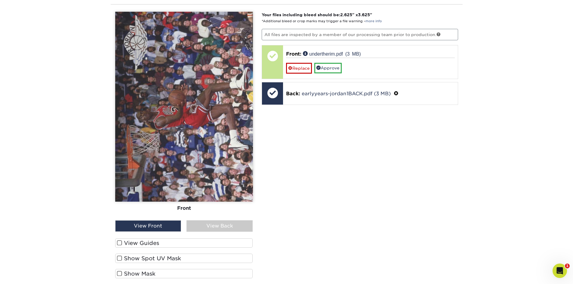
click at [120, 246] on span at bounding box center [119, 244] width 5 height 6
click at [0, 0] on input "View Guides" at bounding box center [0, 0] width 0 height 0
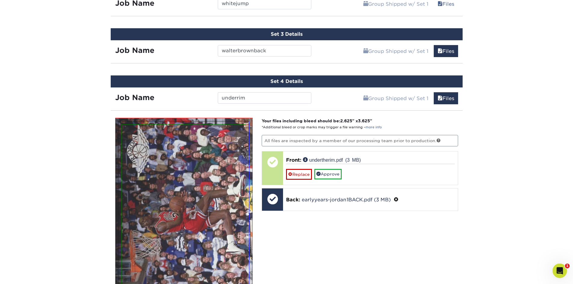
scroll to position [409, 0]
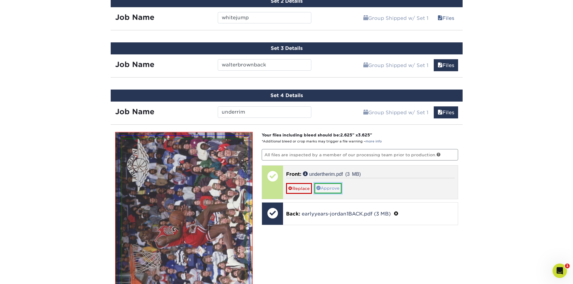
click at [327, 188] on link "Approve" at bounding box center [328, 188] width 27 height 10
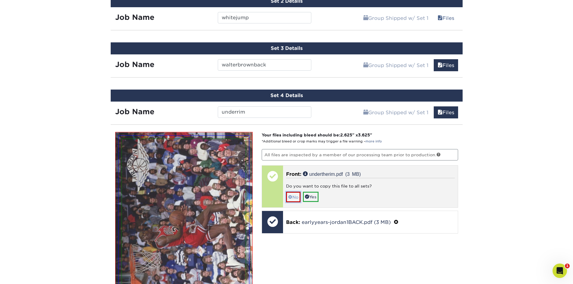
click at [297, 198] on link "No" at bounding box center [293, 197] width 14 height 11
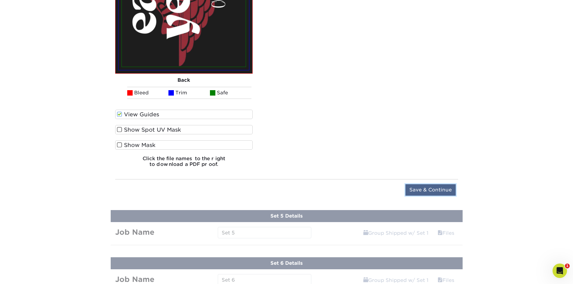
click at [437, 189] on input "Save & Continue" at bounding box center [431, 190] width 50 height 11
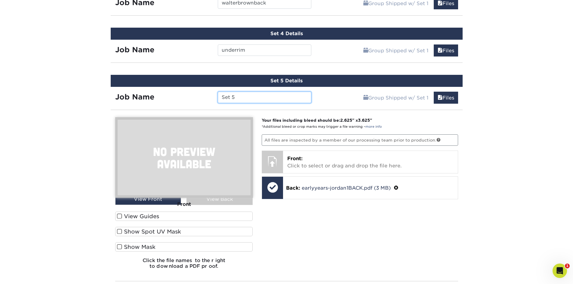
scroll to position [456, 0]
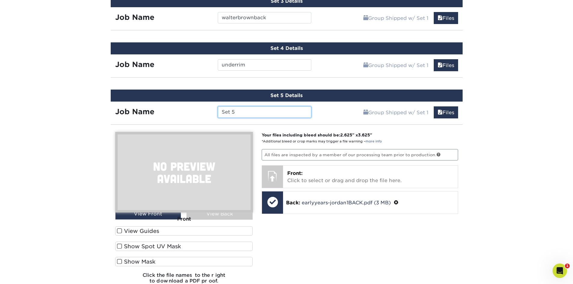
drag, startPoint x: 247, startPoint y: 113, endPoint x: 216, endPoint y: 109, distance: 31.3
click at [216, 109] on div "Set 5" at bounding box center [264, 112] width 103 height 11
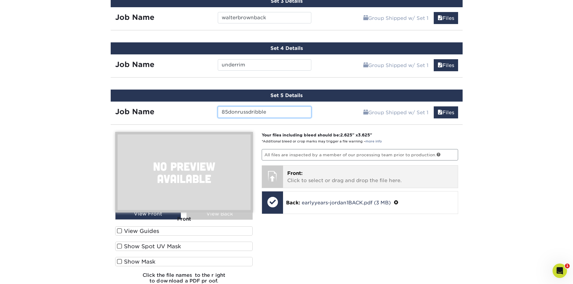
type input "85donrussdribble"
click at [387, 175] on p "Front: Click to select or drag and drop the file here." at bounding box center [370, 177] width 166 height 14
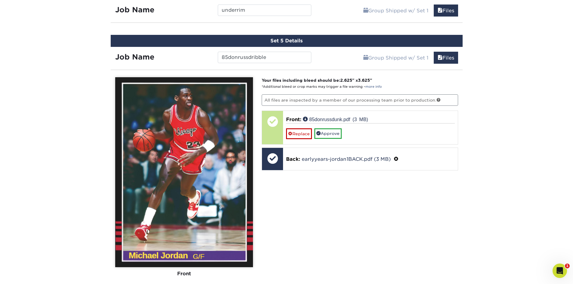
scroll to position [606, 0]
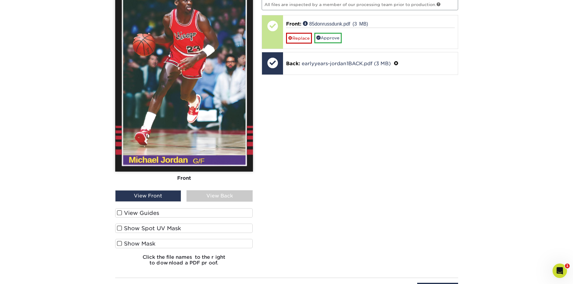
click at [119, 213] on span at bounding box center [119, 213] width 5 height 6
click at [0, 0] on input "View Guides" at bounding box center [0, 0] width 0 height 0
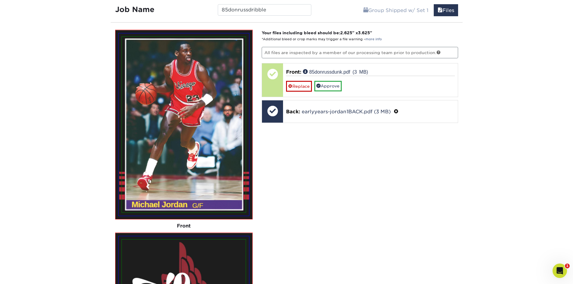
scroll to position [508, 0]
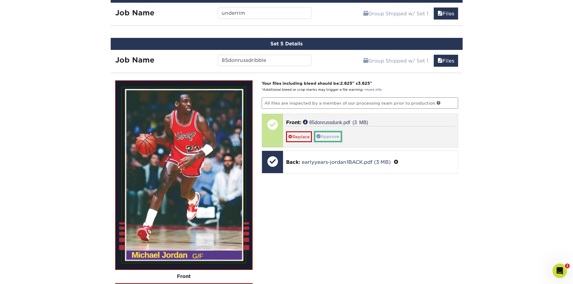
click at [326, 139] on link "Approve" at bounding box center [328, 137] width 27 height 10
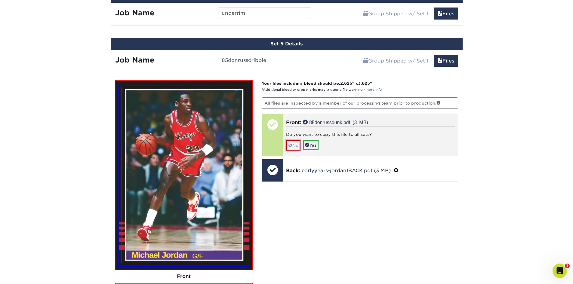
click at [292, 144] on span at bounding box center [290, 145] width 4 height 5
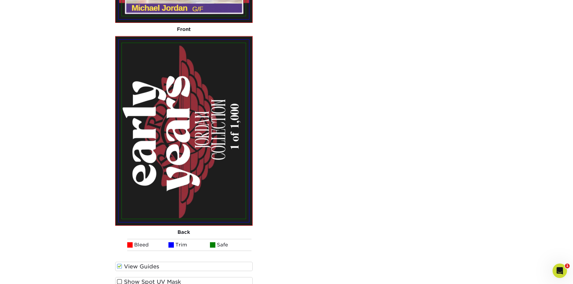
scroll to position [869, 0]
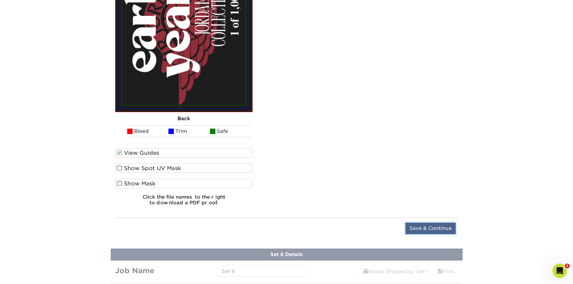
click at [437, 227] on input "Save & Continue" at bounding box center [431, 228] width 50 height 11
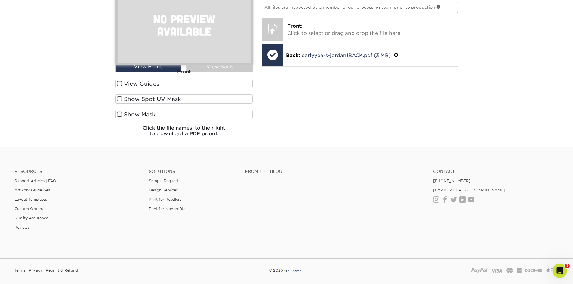
scroll to position [473, 0]
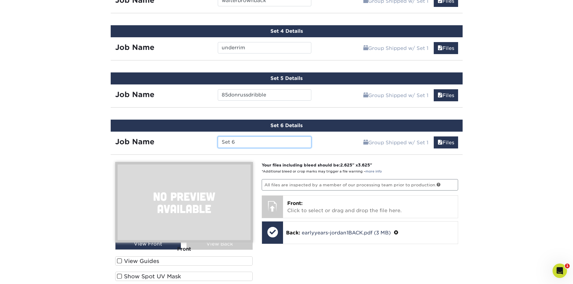
drag, startPoint x: 264, startPoint y: 144, endPoint x: 189, endPoint y: 143, distance: 75.0
click at [189, 143] on div "Job Name Set 6" at bounding box center [214, 142] width 206 height 11
type input "85donrussshoot"
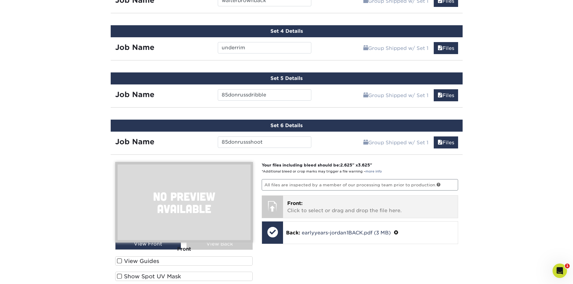
click at [346, 206] on p "Front: Click to select or drag and drop the file here." at bounding box center [370, 207] width 166 height 14
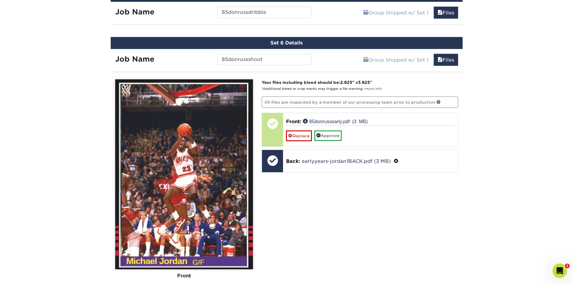
scroll to position [623, 0]
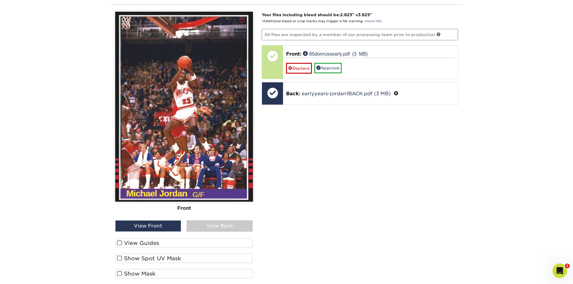
click at [119, 245] on span at bounding box center [119, 244] width 5 height 6
click at [0, 0] on input "View Guides" at bounding box center [0, 0] width 0 height 0
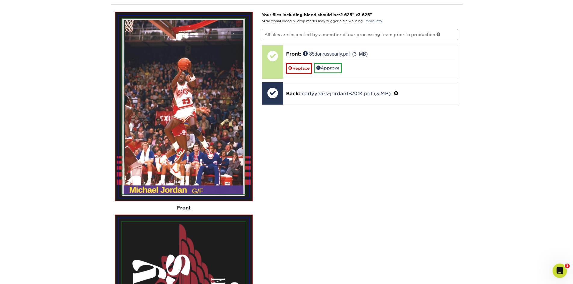
click at [381, 220] on div "Your files including bleed should be: 2.625 " x 3.625 " *Additional bleed or cr…" at bounding box center [360, 258] width 206 height 492
click at [176, 85] on img at bounding box center [184, 107] width 124 height 176
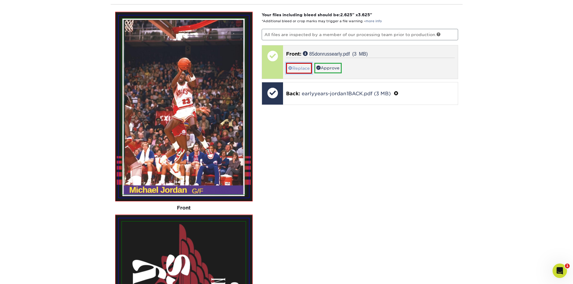
click at [295, 69] on link "Replace" at bounding box center [299, 68] width 26 height 11
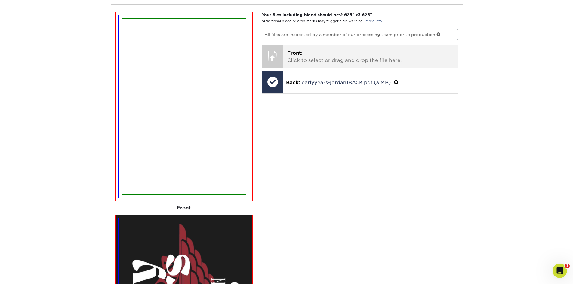
click at [329, 59] on p "Front: Click to select or drag and drop the file here." at bounding box center [370, 57] width 166 height 14
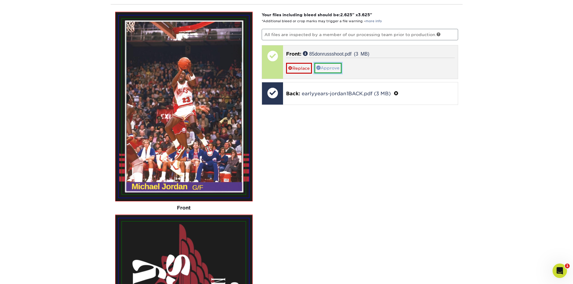
click at [329, 70] on link "Approve" at bounding box center [328, 68] width 27 height 10
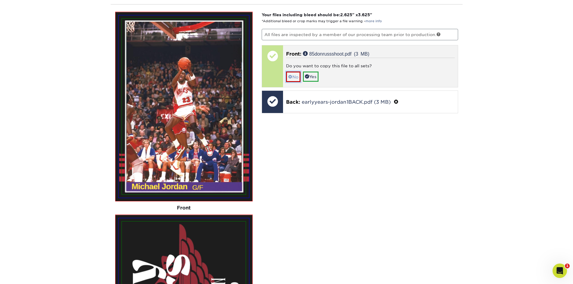
click at [293, 76] on link "No" at bounding box center [293, 77] width 14 height 11
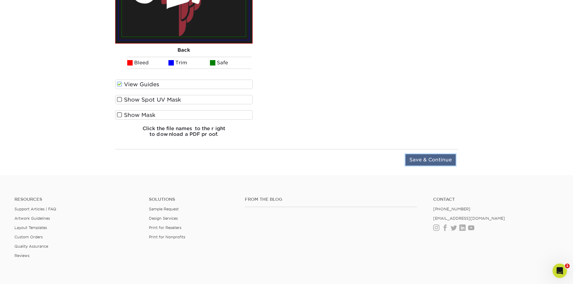
click at [437, 157] on input "Save & Continue" at bounding box center [431, 159] width 50 height 11
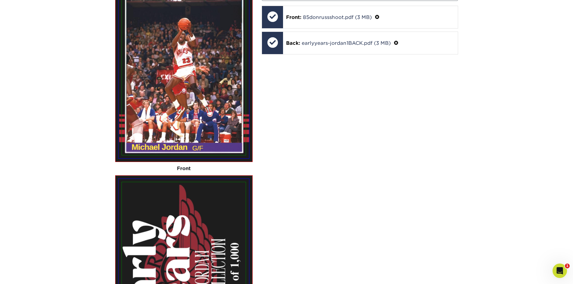
scroll to position [630, 0]
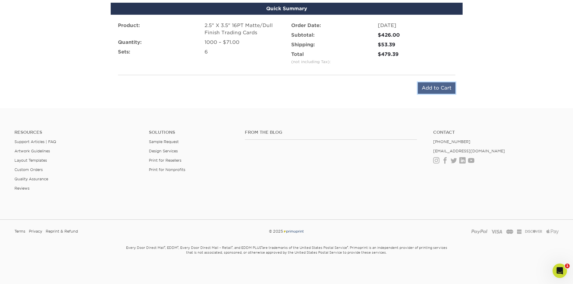
click at [440, 88] on input "Add to Cart" at bounding box center [437, 87] width 38 height 11
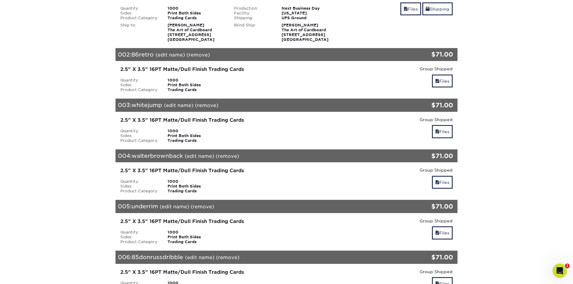
scroll to position [90, 0]
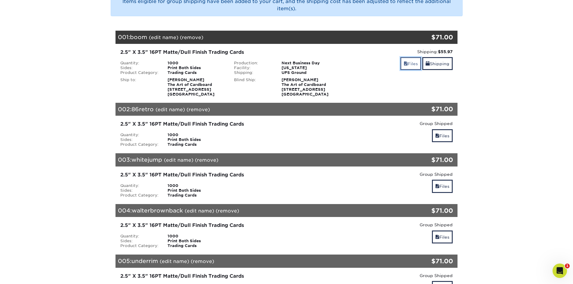
click at [409, 67] on link "Files" at bounding box center [411, 63] width 21 height 13
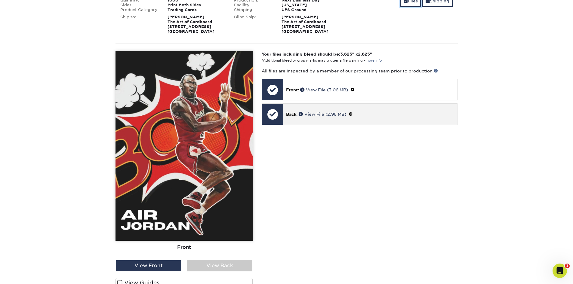
scroll to position [120, 0]
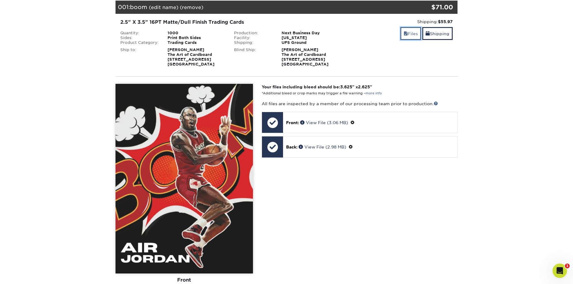
click at [406, 36] on span at bounding box center [406, 33] width 4 height 5
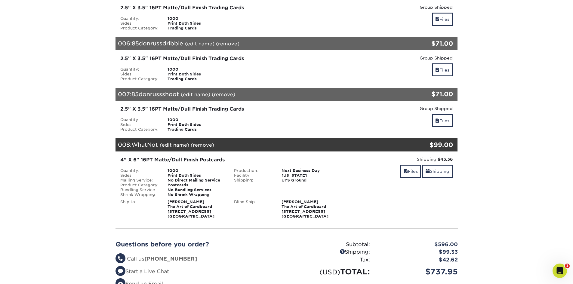
scroll to position [452, 0]
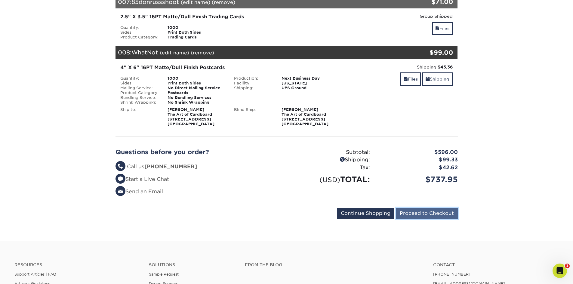
click at [432, 216] on input "Proceed to Checkout" at bounding box center [427, 213] width 62 height 11
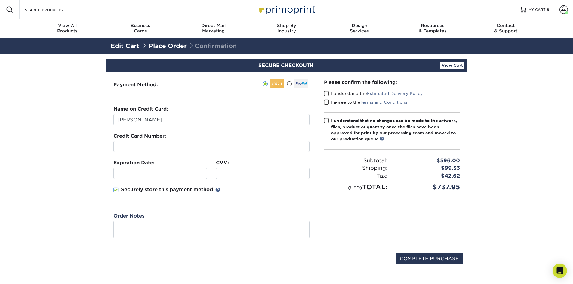
click at [289, 85] on span at bounding box center [289, 84] width 5 height 6
click at [0, 0] on input "radio" at bounding box center [0, 0] width 0 height 0
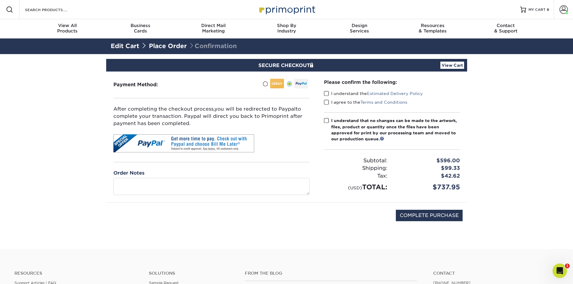
click at [325, 92] on span at bounding box center [326, 94] width 5 height 6
click at [0, 0] on input "I understand the Estimated Delivery Policy" at bounding box center [0, 0] width 0 height 0
click at [326, 103] on span at bounding box center [326, 103] width 5 height 6
click at [0, 0] on input "I agree to the Terms and Conditions" at bounding box center [0, 0] width 0 height 0
click at [326, 123] on span at bounding box center [326, 121] width 5 height 6
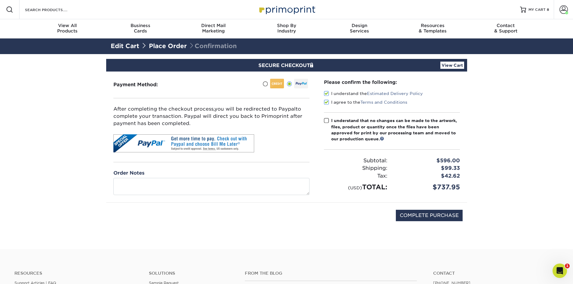
click at [0, 0] on input "I understand that no changes can be made to the artwork, files, product or quan…" at bounding box center [0, 0] width 0 height 0
click at [119, 46] on link "Edit Cart" at bounding box center [125, 45] width 29 height 7
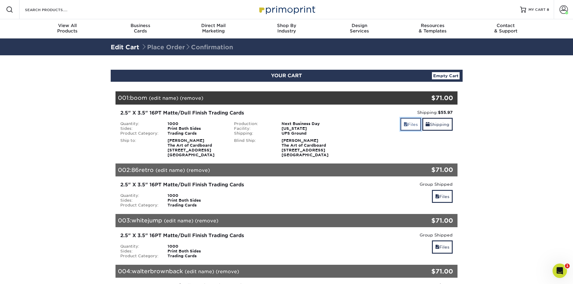
click at [409, 125] on link "Files" at bounding box center [411, 124] width 21 height 13
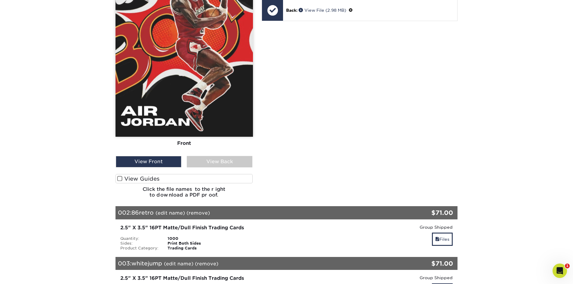
scroll to position [331, 0]
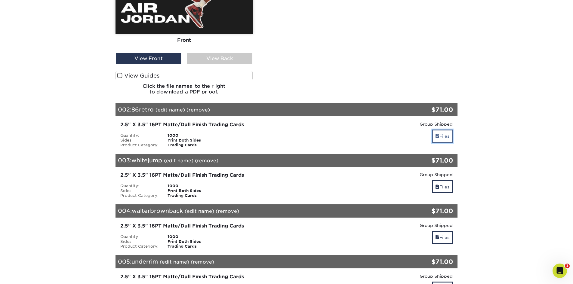
click at [443, 138] on link "Files" at bounding box center [442, 136] width 21 height 13
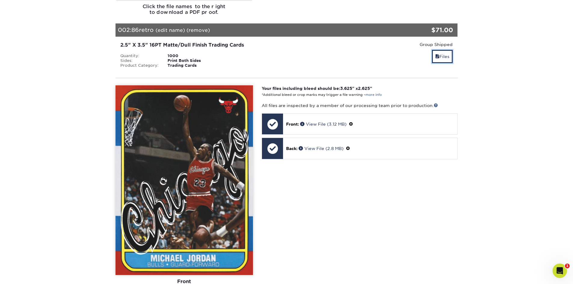
scroll to position [512, 0]
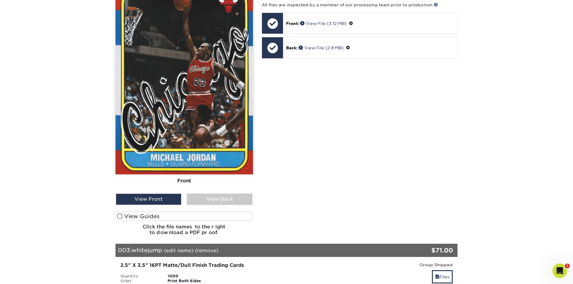
click at [118, 217] on span at bounding box center [119, 217] width 5 height 6
click at [0, 0] on input "View Guides" at bounding box center [0, 0] width 0 height 0
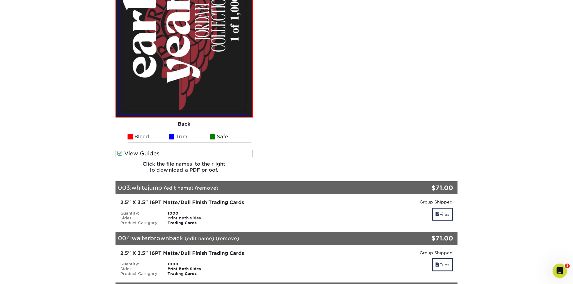
scroll to position [859, 0]
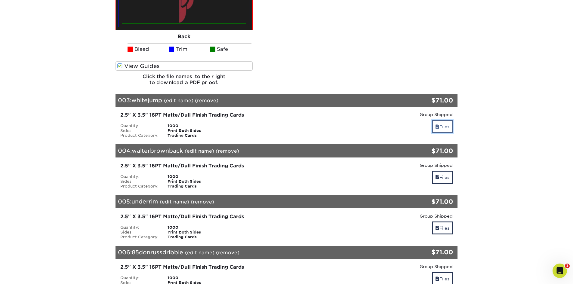
click at [440, 126] on link "Files" at bounding box center [442, 126] width 21 height 13
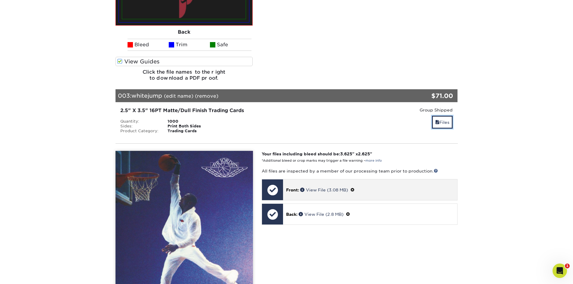
scroll to position [1009, 0]
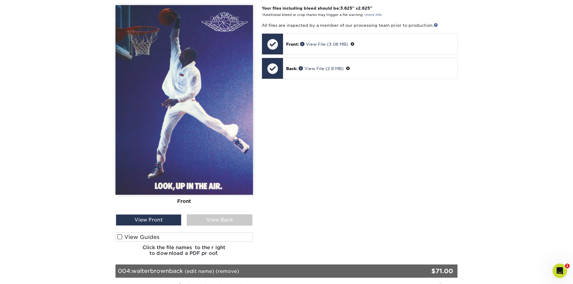
click at [121, 238] on span at bounding box center [119, 238] width 5 height 6
click at [0, 0] on input "View Guides" at bounding box center [0, 0] width 0 height 0
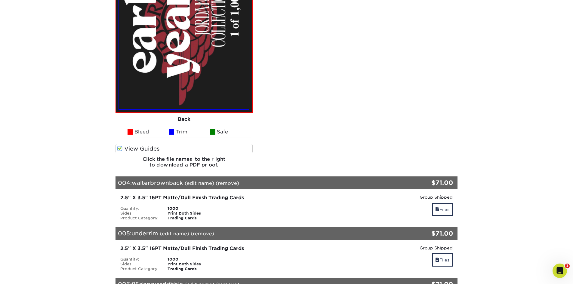
scroll to position [1341, 0]
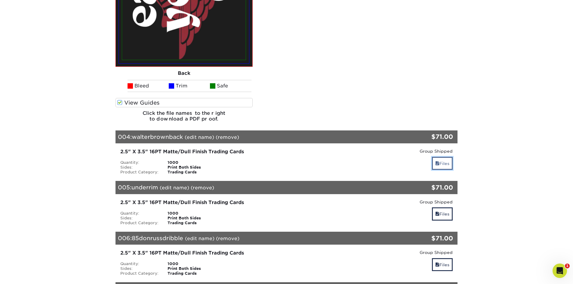
click at [439, 166] on link "Files" at bounding box center [442, 163] width 21 height 13
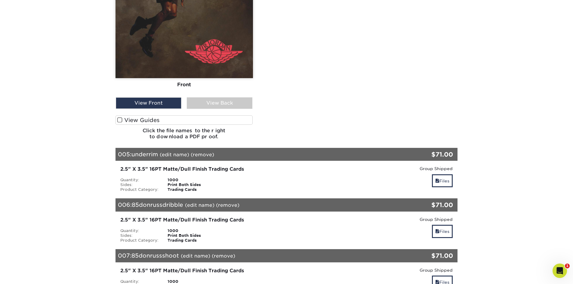
scroll to position [1702, 0]
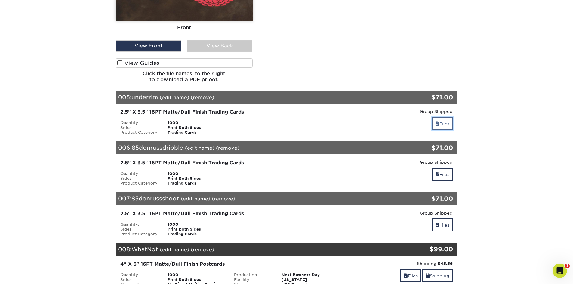
click at [444, 124] on link "Files" at bounding box center [442, 123] width 21 height 13
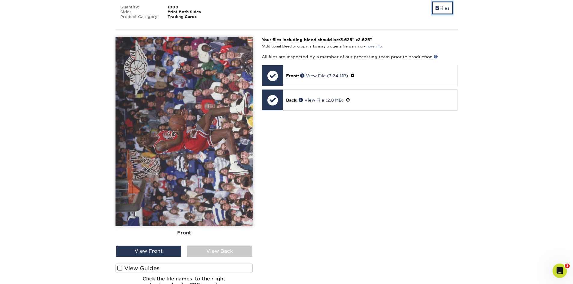
scroll to position [1822, 0]
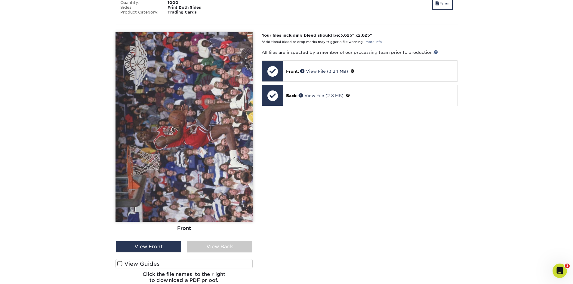
click at [122, 266] on span at bounding box center [119, 264] width 5 height 6
click at [0, 0] on input "View Guides" at bounding box center [0, 0] width 0 height 0
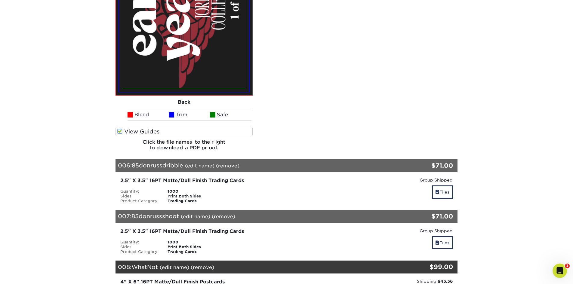
scroll to position [2153, 0]
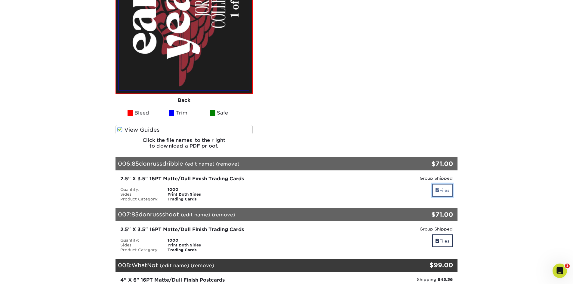
click at [446, 189] on link "Files" at bounding box center [442, 190] width 21 height 13
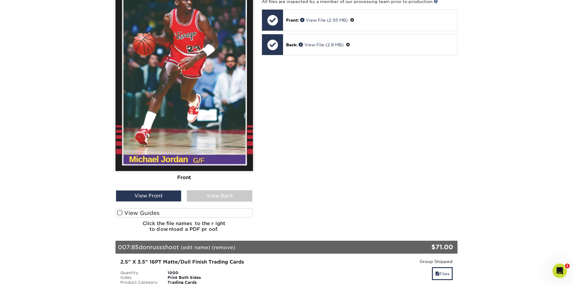
scroll to position [2424, 0]
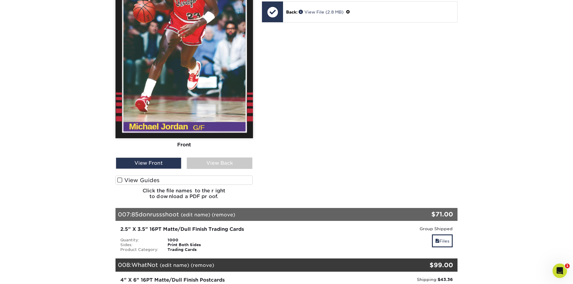
click at [119, 180] on span at bounding box center [119, 181] width 5 height 6
click at [0, 0] on input "View Guides" at bounding box center [0, 0] width 0 height 0
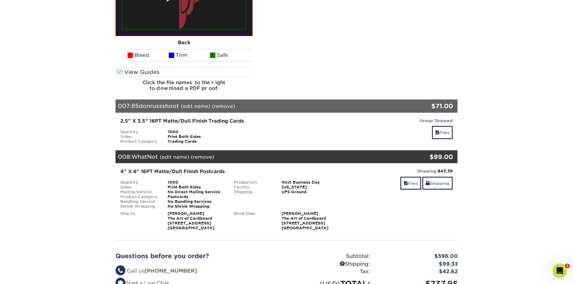
scroll to position [2742, 0]
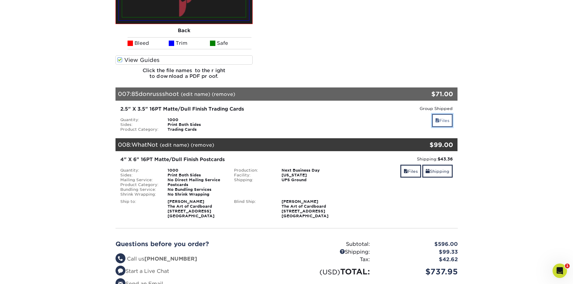
click at [439, 123] on link "Files" at bounding box center [442, 120] width 21 height 13
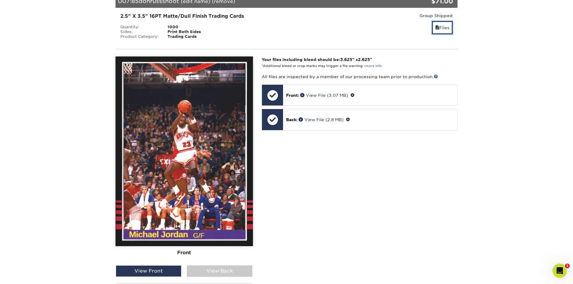
scroll to position [2892, 0]
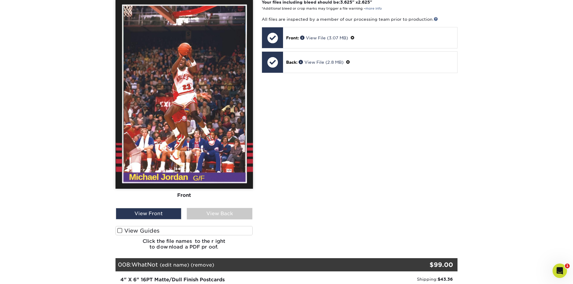
click at [118, 232] on span at bounding box center [119, 231] width 5 height 6
click at [0, 0] on input "View Guides" at bounding box center [0, 0] width 0 height 0
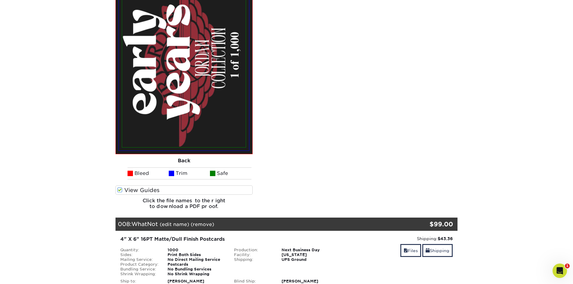
scroll to position [3209, 0]
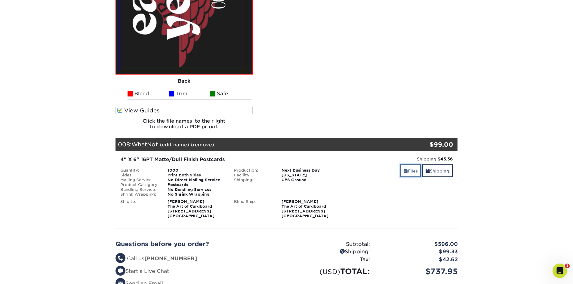
click at [409, 173] on link "Files" at bounding box center [411, 171] width 21 height 13
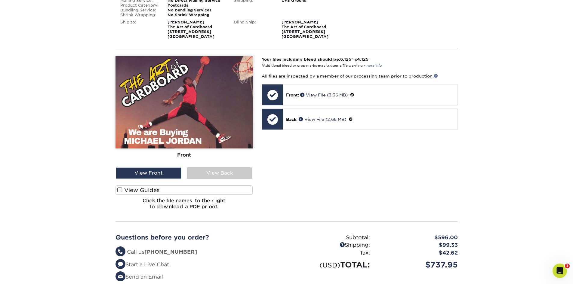
scroll to position [3390, 0]
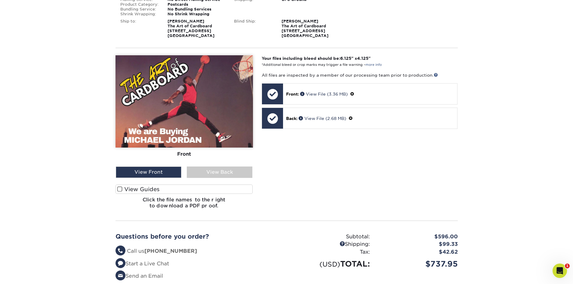
click at [116, 189] on label "View Guides" at bounding box center [185, 189] width 138 height 9
click at [0, 0] on input "View Guides" at bounding box center [0, 0] width 0 height 0
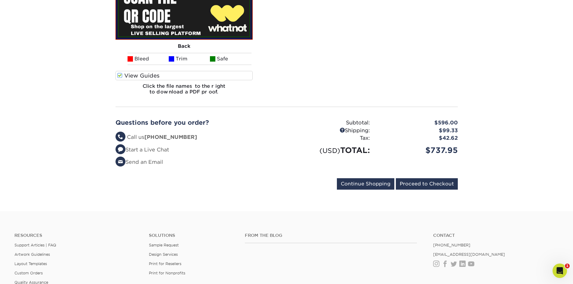
scroll to position [3691, 0]
